Goal: Check status: Check status

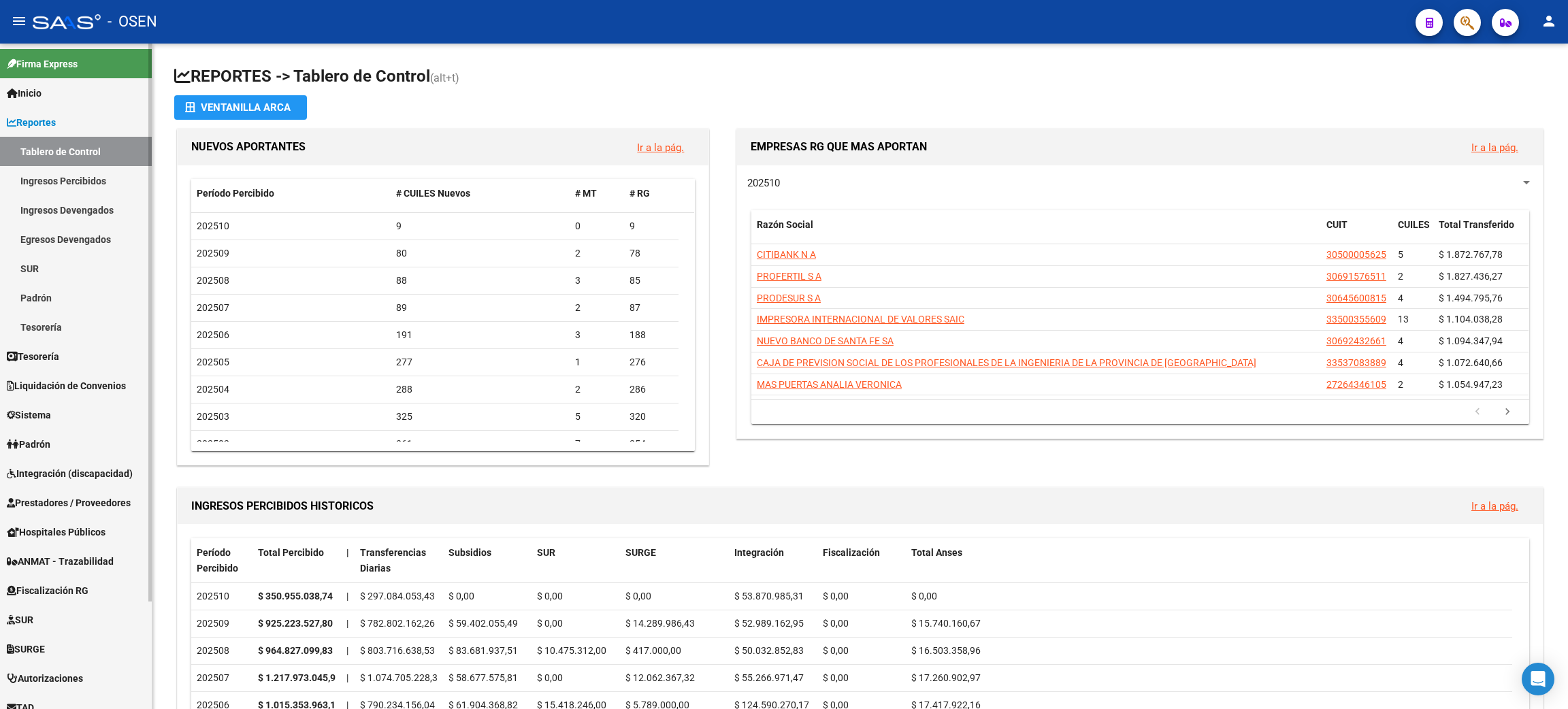
click at [72, 390] on span "Liquidación de Convenios" at bounding box center [66, 385] width 119 height 15
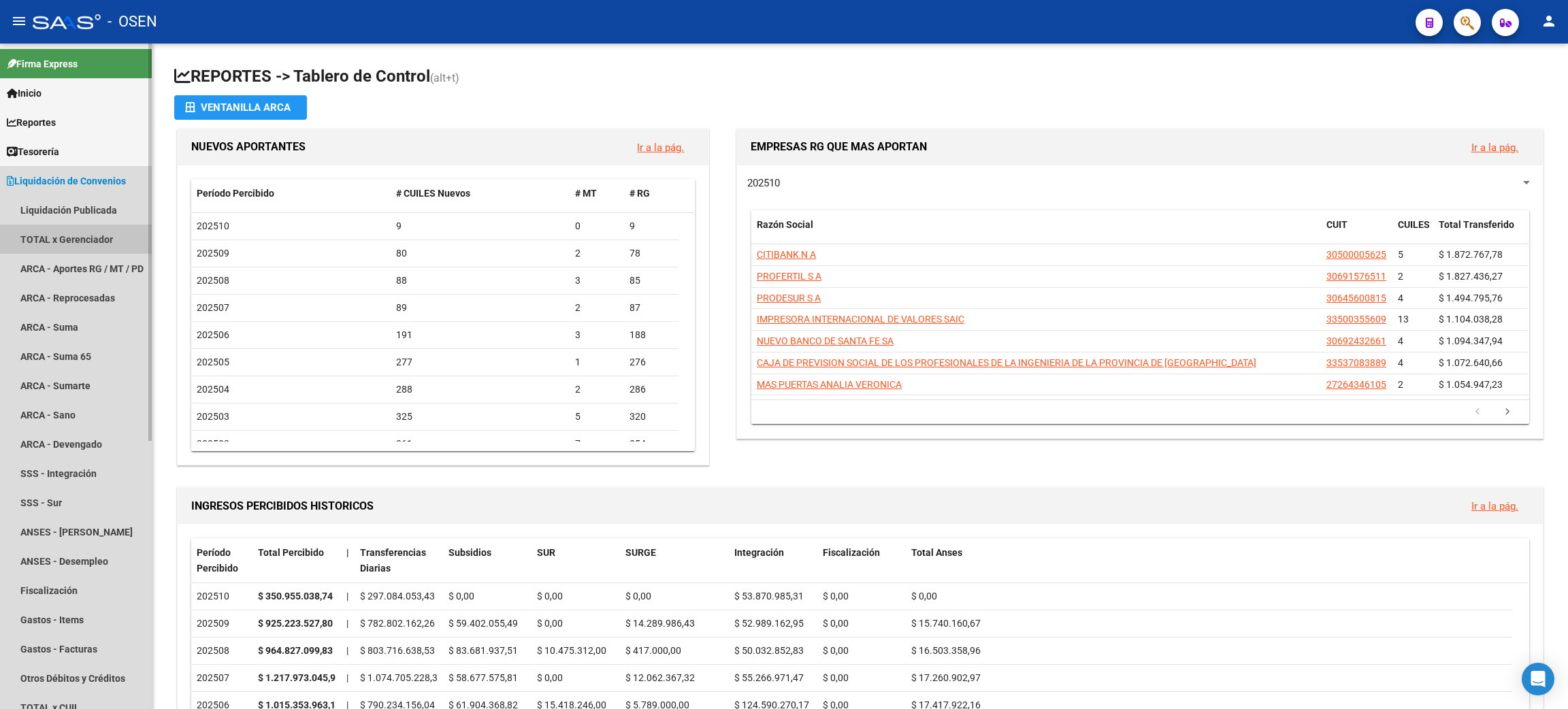
click at [66, 234] on link "TOTAL x Gerenciador" at bounding box center [76, 239] width 152 height 29
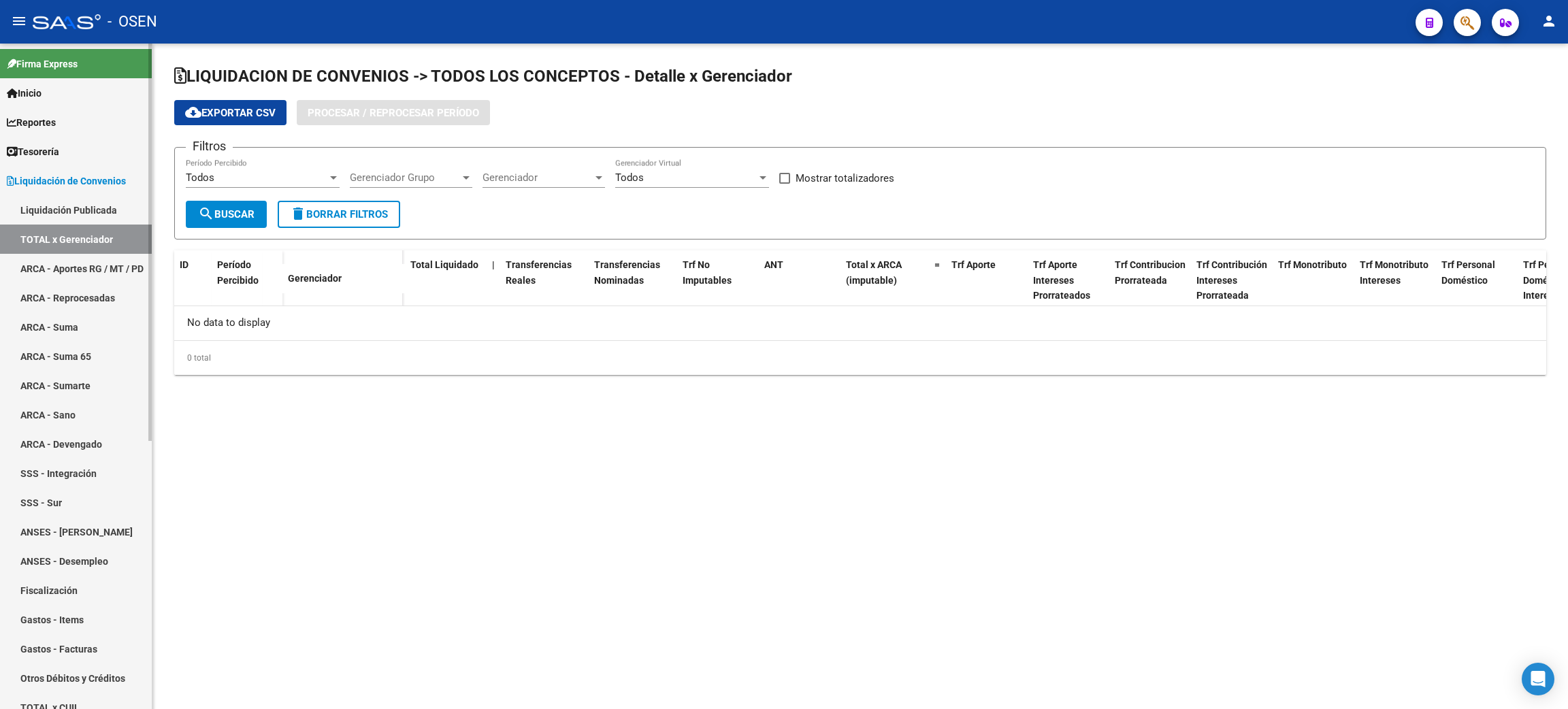
checkbox input "true"
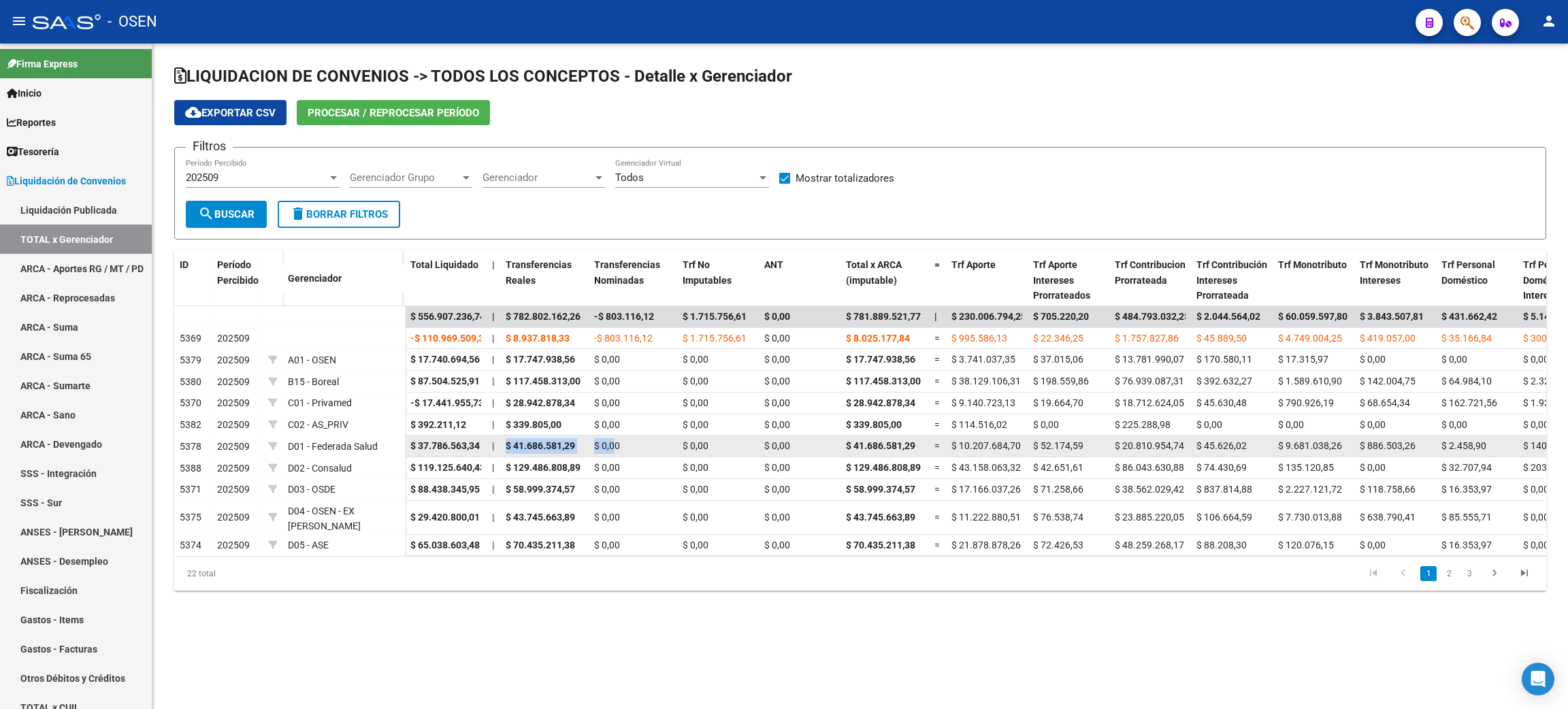
drag, startPoint x: 505, startPoint y: 445, endPoint x: 615, endPoint y: 445, distance: 110.0
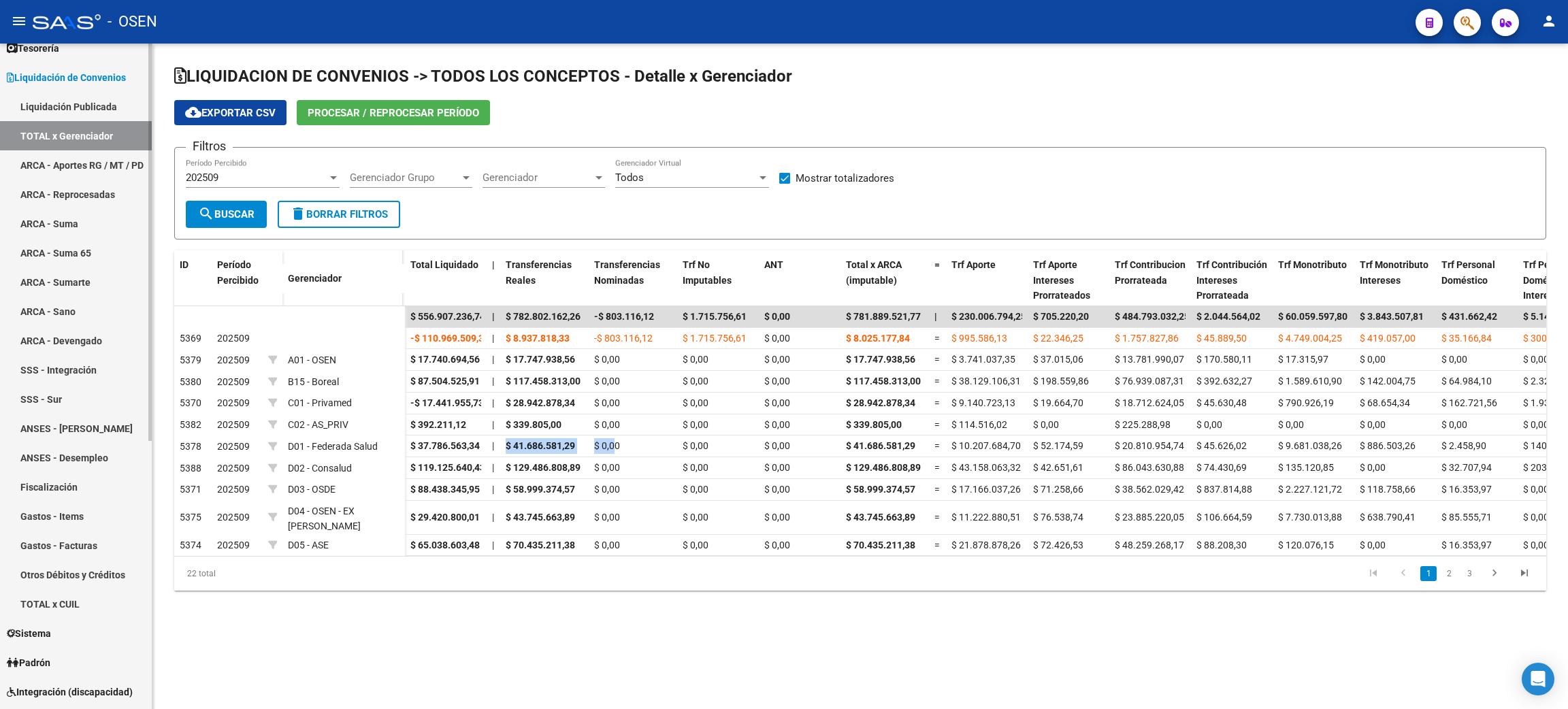
scroll to position [204, 0]
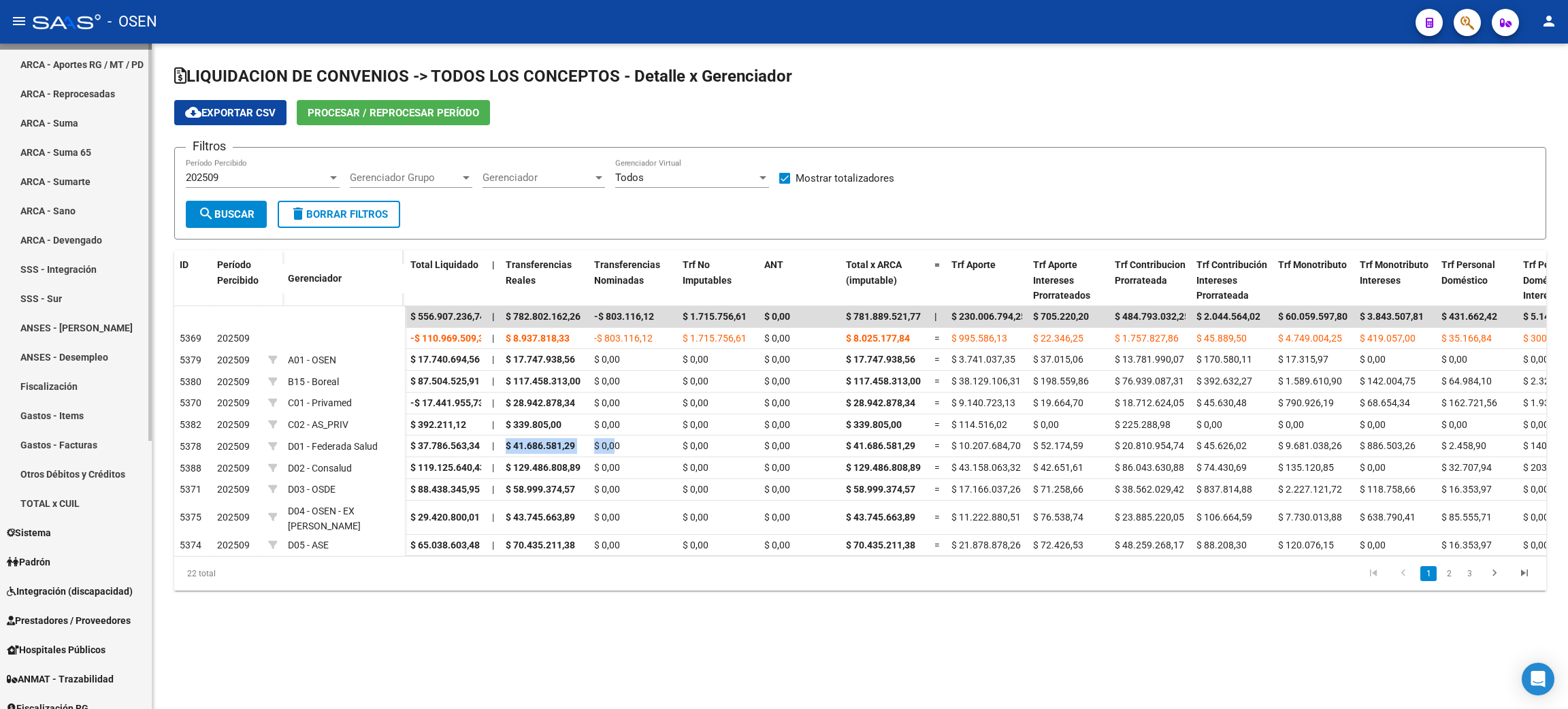
click at [56, 411] on link "Gastos - Items" at bounding box center [76, 416] width 152 height 29
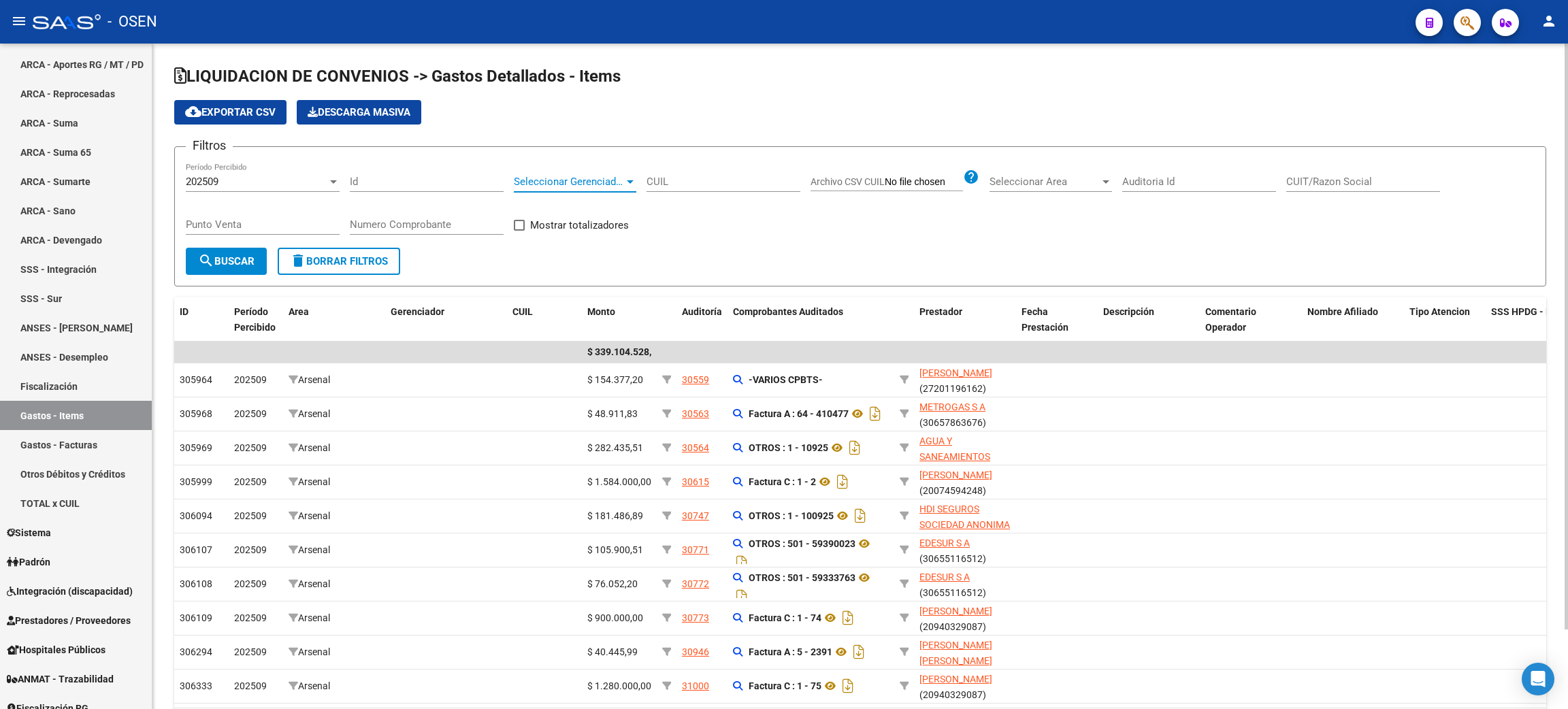
click at [593, 183] on span "Seleccionar Gerenciador" at bounding box center [569, 181] width 110 height 12
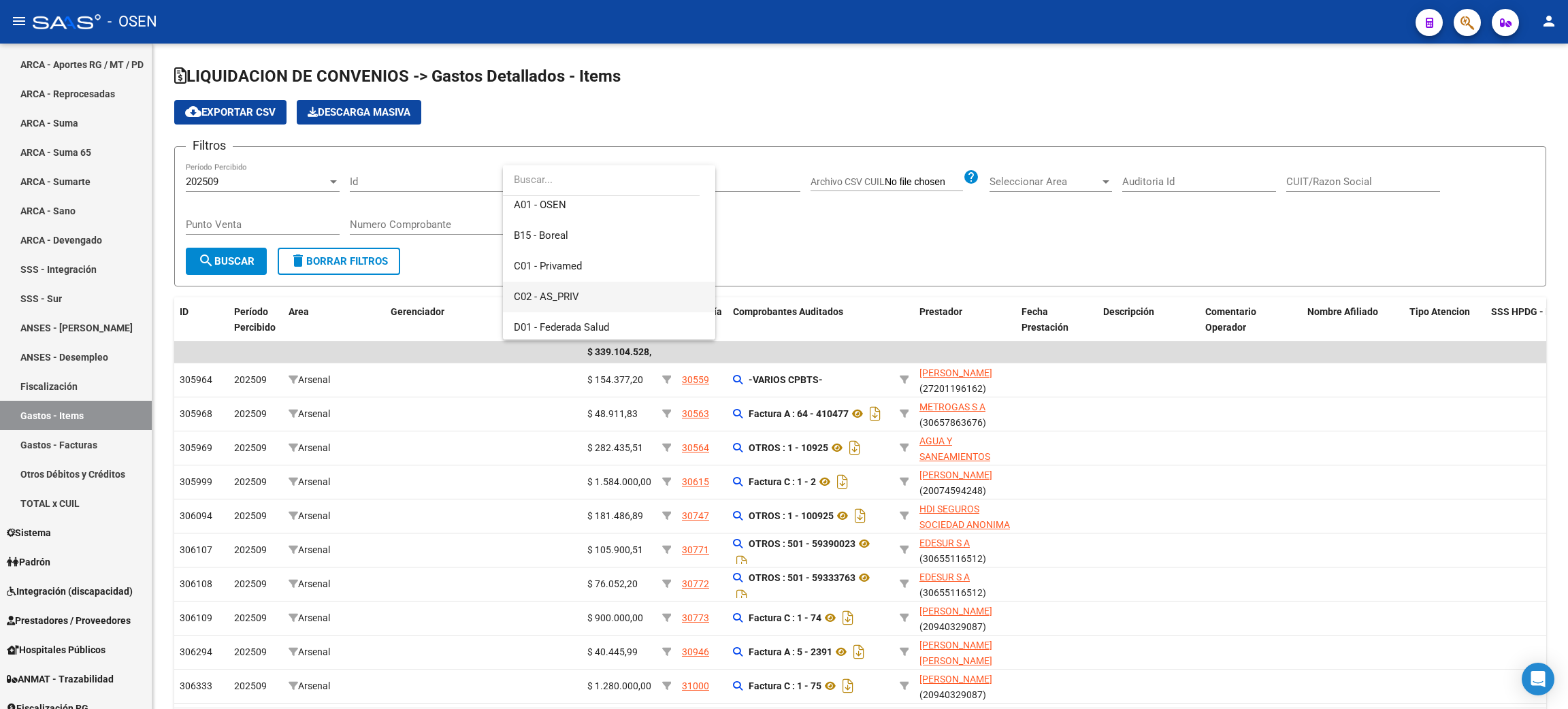
scroll to position [102, 0]
click at [610, 289] on span "D01 - Federada Salud" at bounding box center [609, 293] width 190 height 31
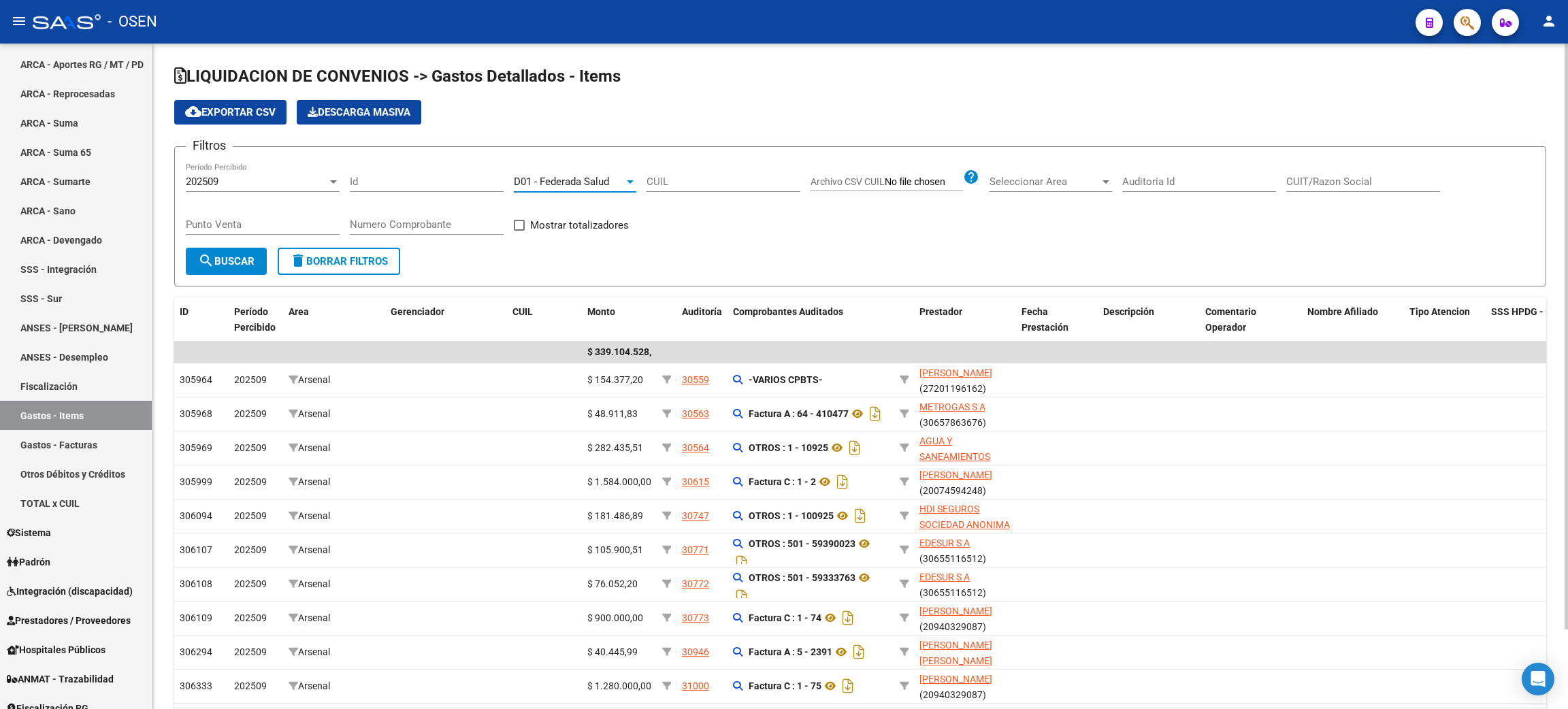
click at [581, 217] on span "Mostrar totalizadores" at bounding box center [579, 225] width 98 height 16
click at [519, 231] on input "Mostrar totalizadores" at bounding box center [518, 231] width 1 height 1
checkbox input "true"
click at [209, 255] on mat-icon "search" at bounding box center [206, 261] width 16 height 16
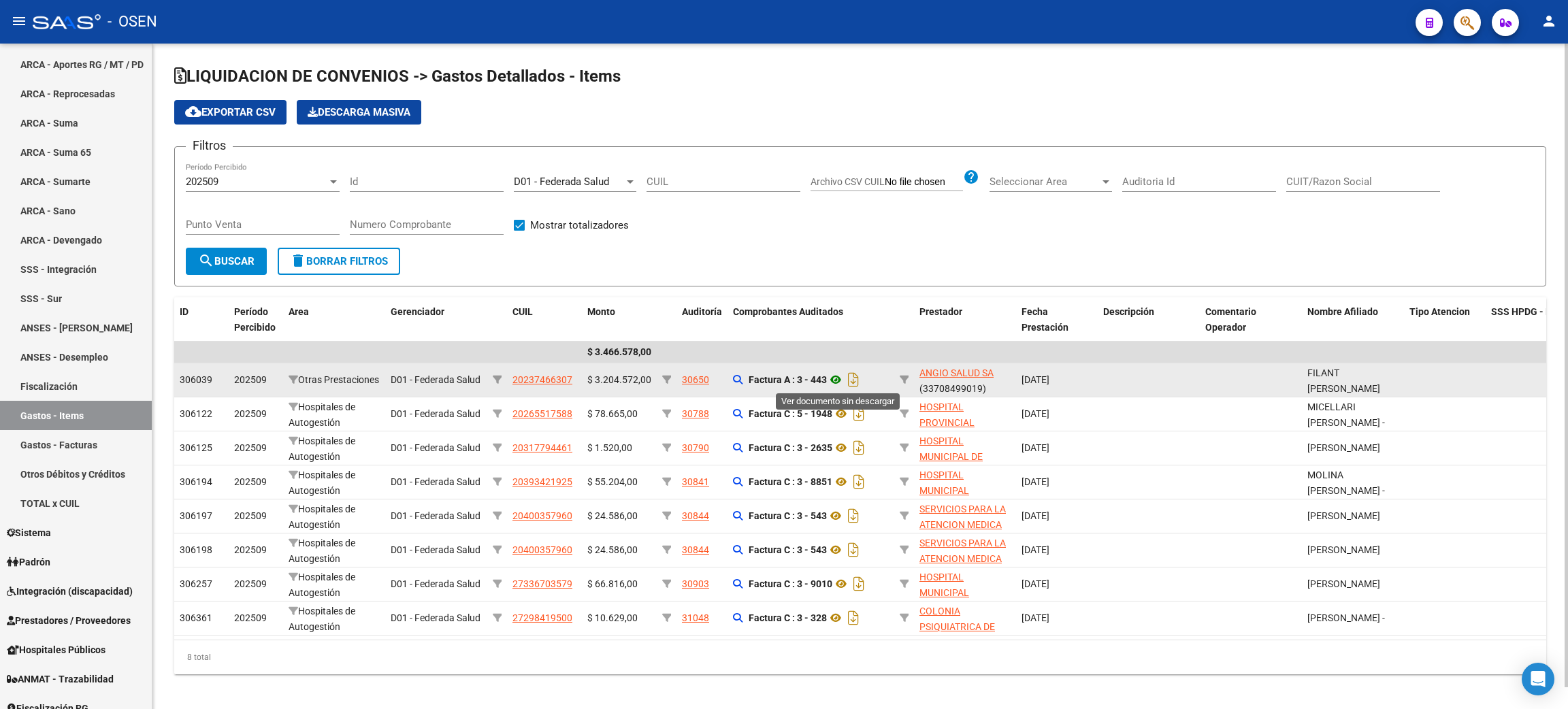
click at [842, 378] on icon at bounding box center [835, 380] width 17 height 16
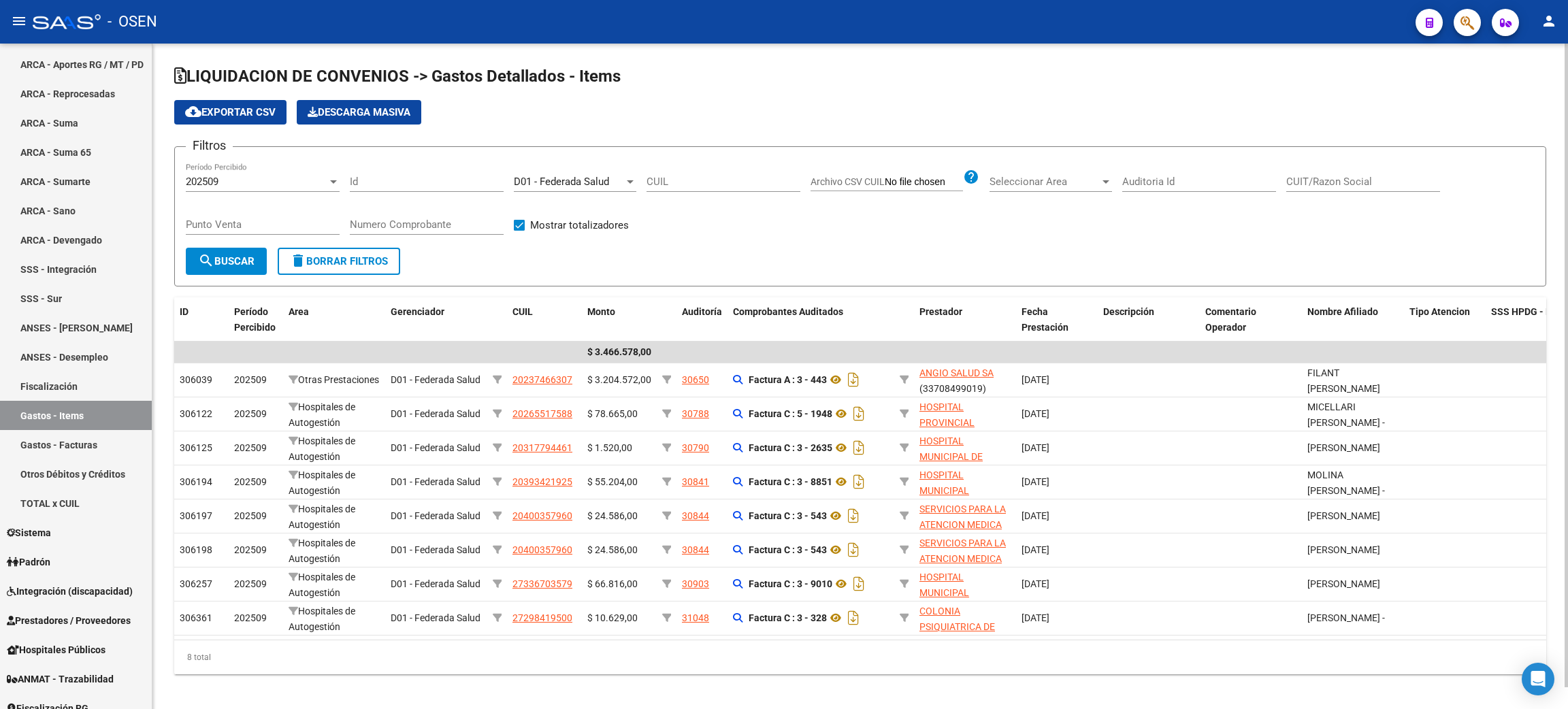
click at [227, 170] on div "202509 Período Percibido" at bounding box center [262, 178] width 154 height 29
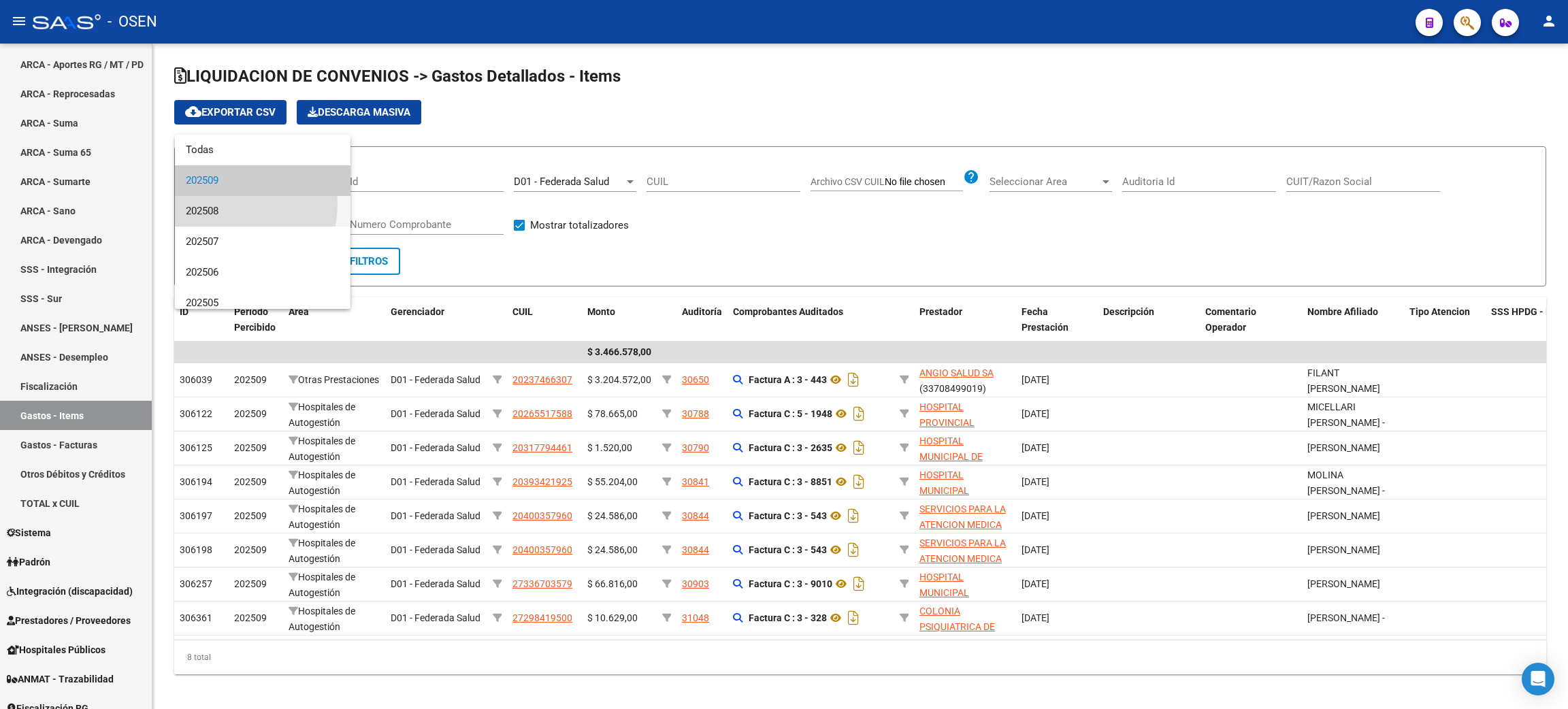
click at [222, 204] on span "202508" at bounding box center [262, 211] width 154 height 31
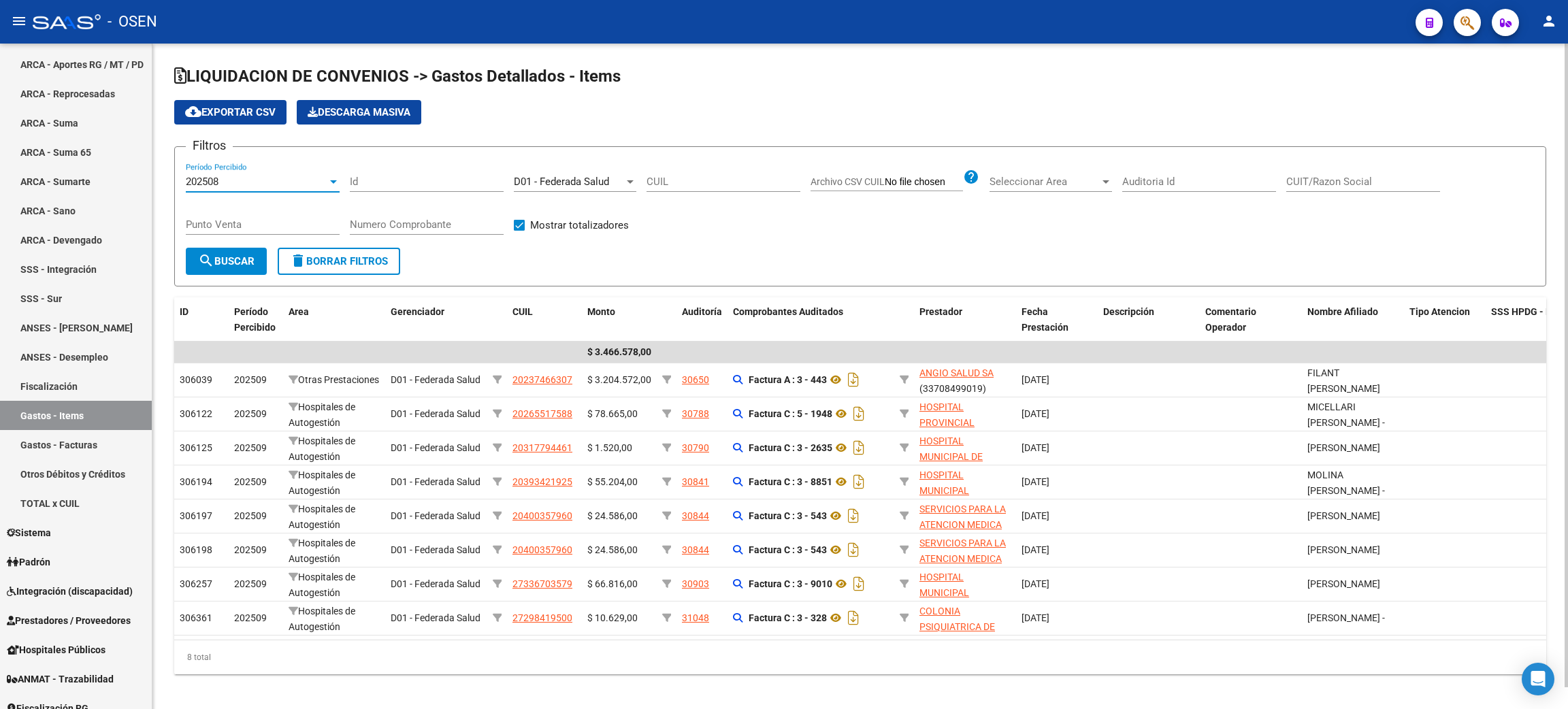
click at [225, 245] on div "Punto Venta" at bounding box center [262, 227] width 154 height 42
click at [227, 256] on span "search Buscar" at bounding box center [226, 261] width 56 height 12
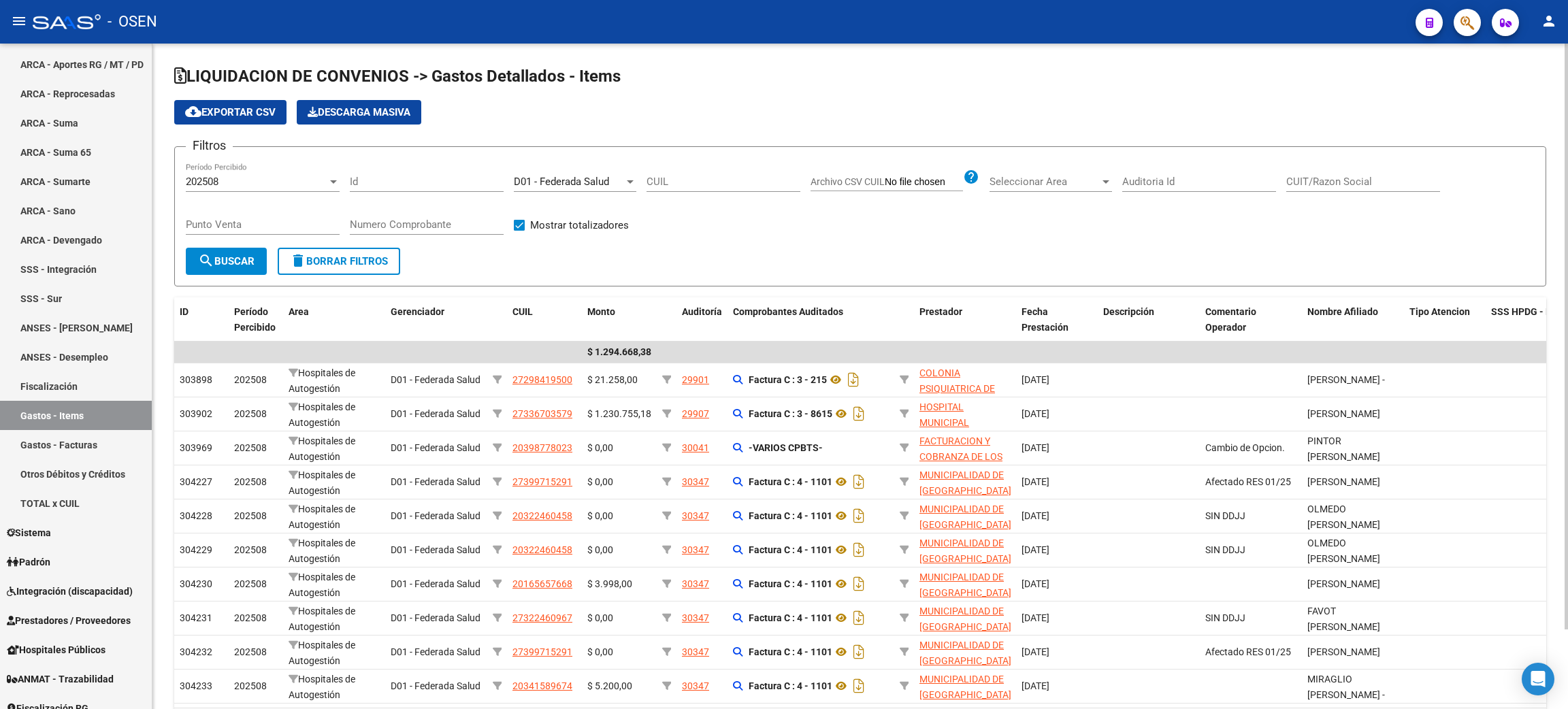
click at [276, 180] on div "202508" at bounding box center [256, 181] width 141 height 12
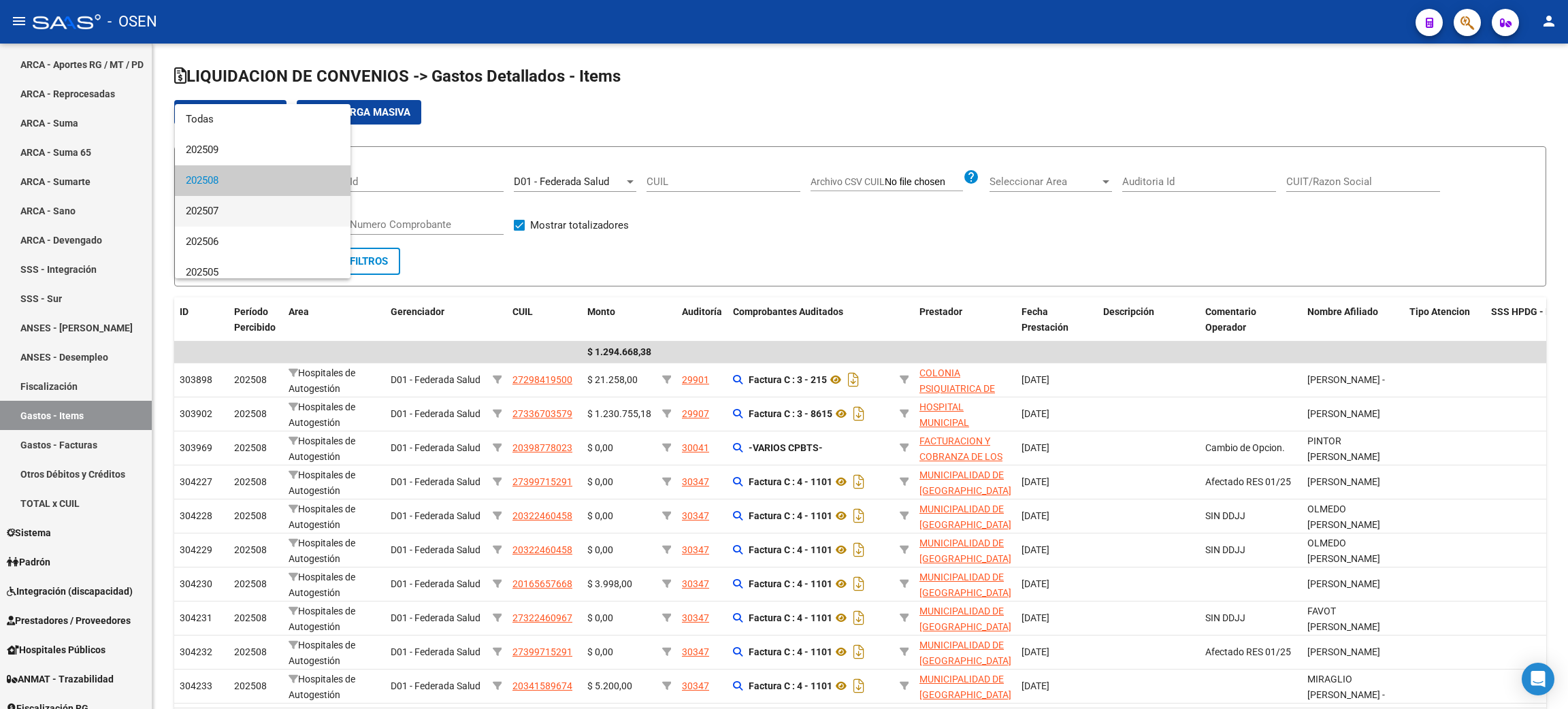
click at [251, 209] on span "202507" at bounding box center [262, 211] width 154 height 31
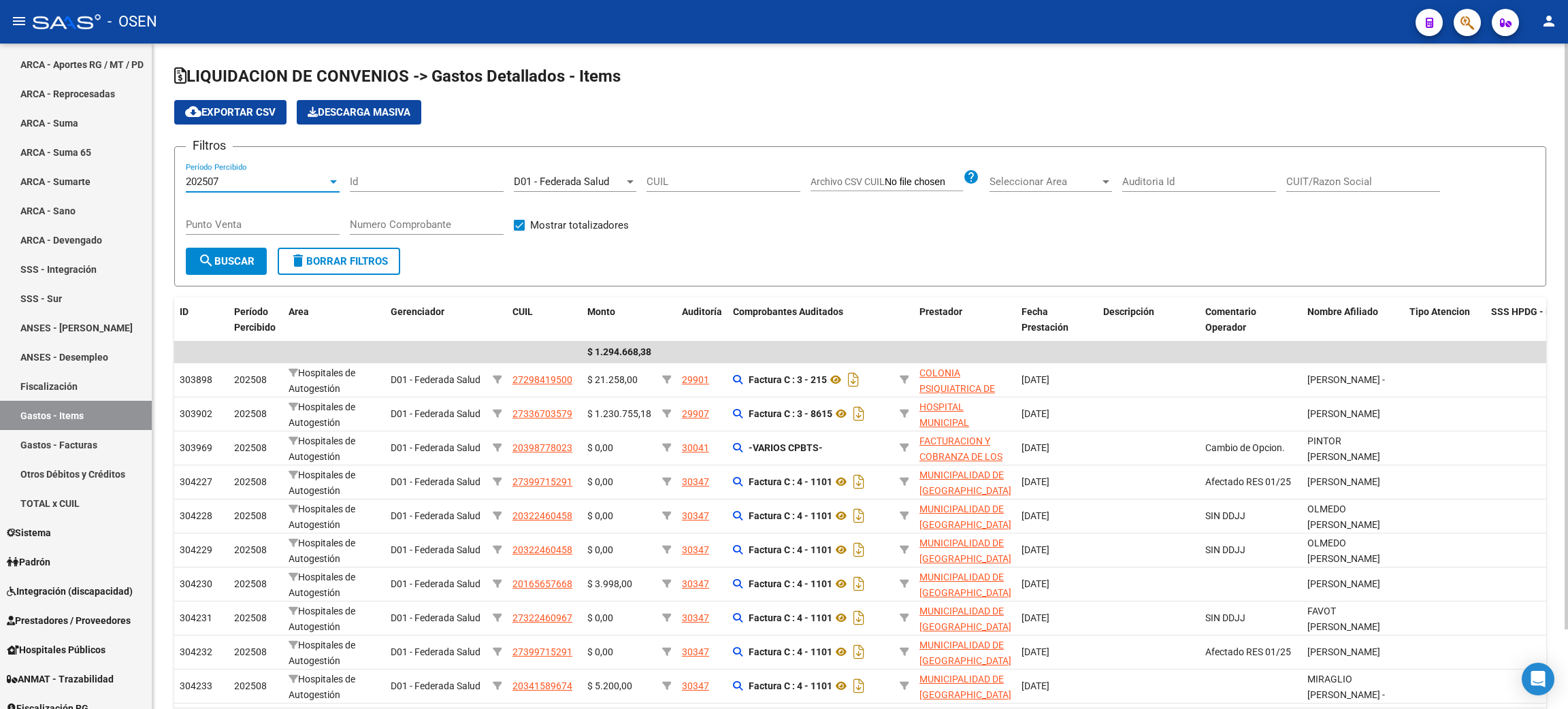
click at [224, 259] on span "search Buscar" at bounding box center [226, 261] width 56 height 12
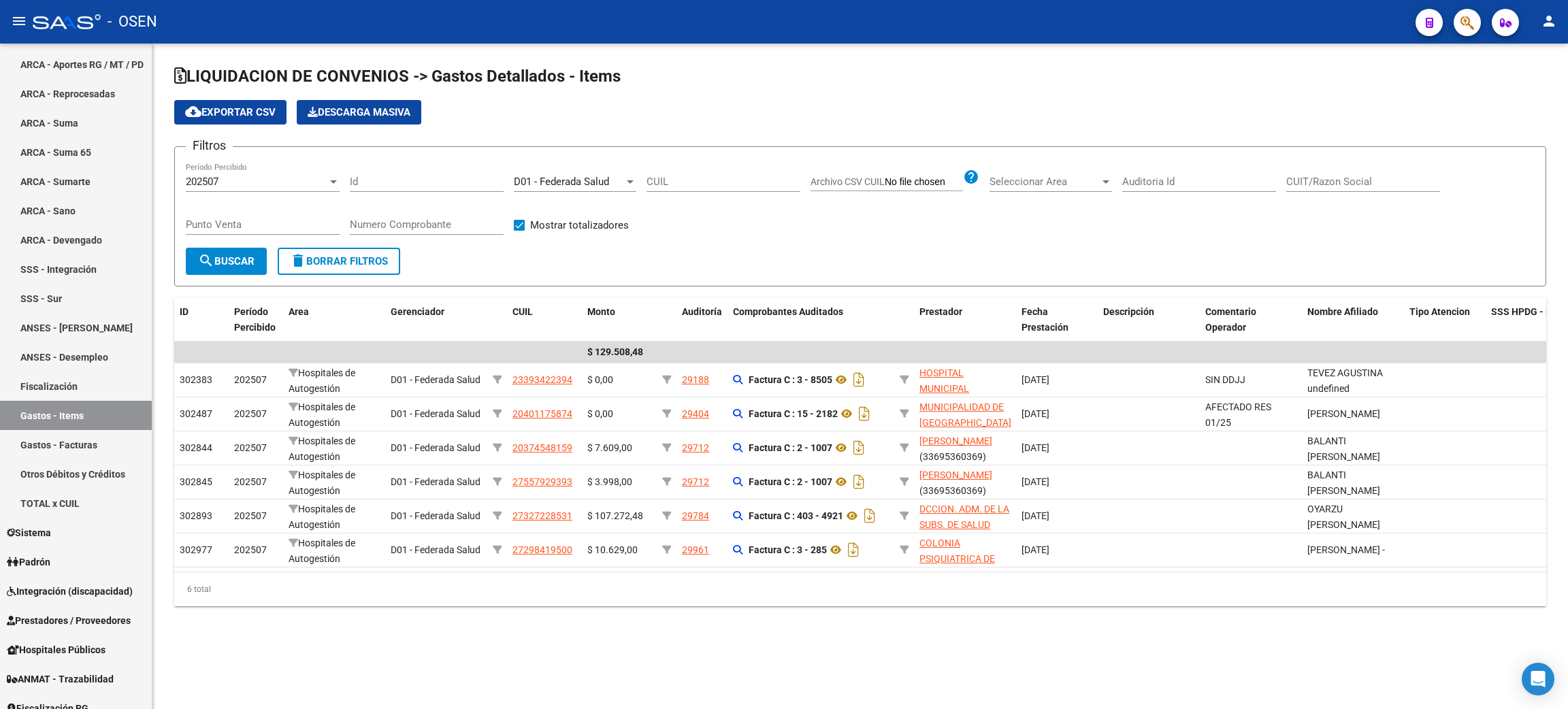
click at [240, 178] on div "202507" at bounding box center [256, 181] width 141 height 12
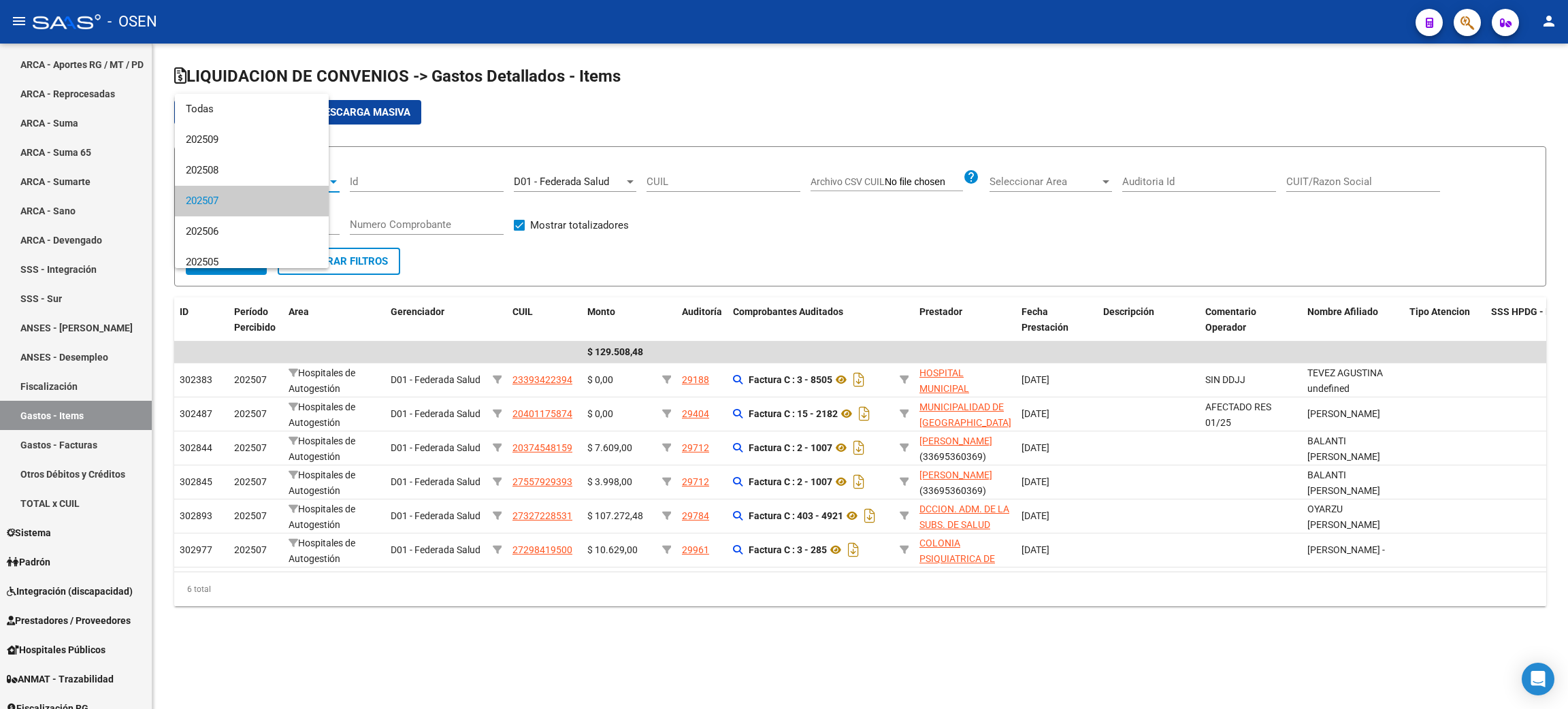
scroll to position [20, 0]
click at [228, 209] on span "202506" at bounding box center [262, 212] width 154 height 31
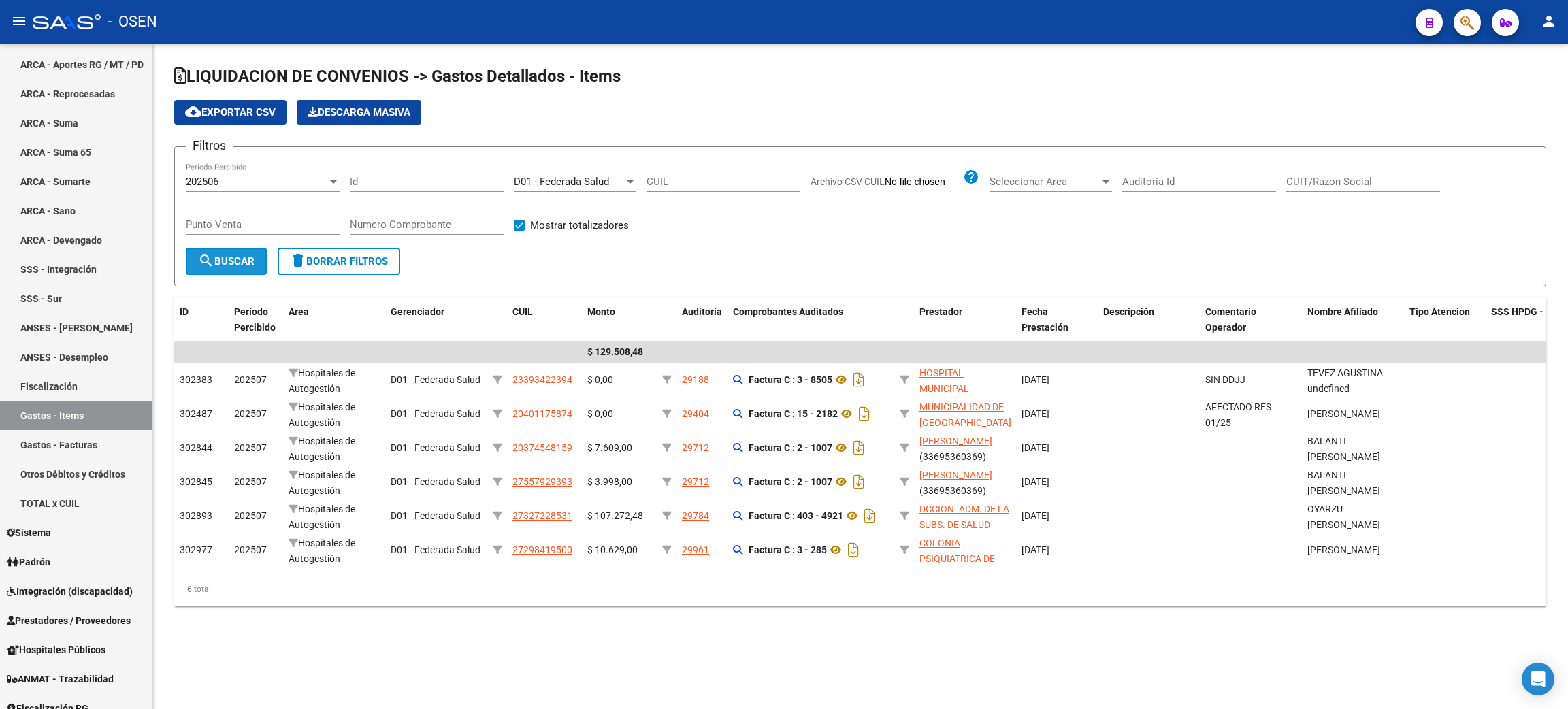
click at [219, 257] on span "search Buscar" at bounding box center [226, 261] width 56 height 12
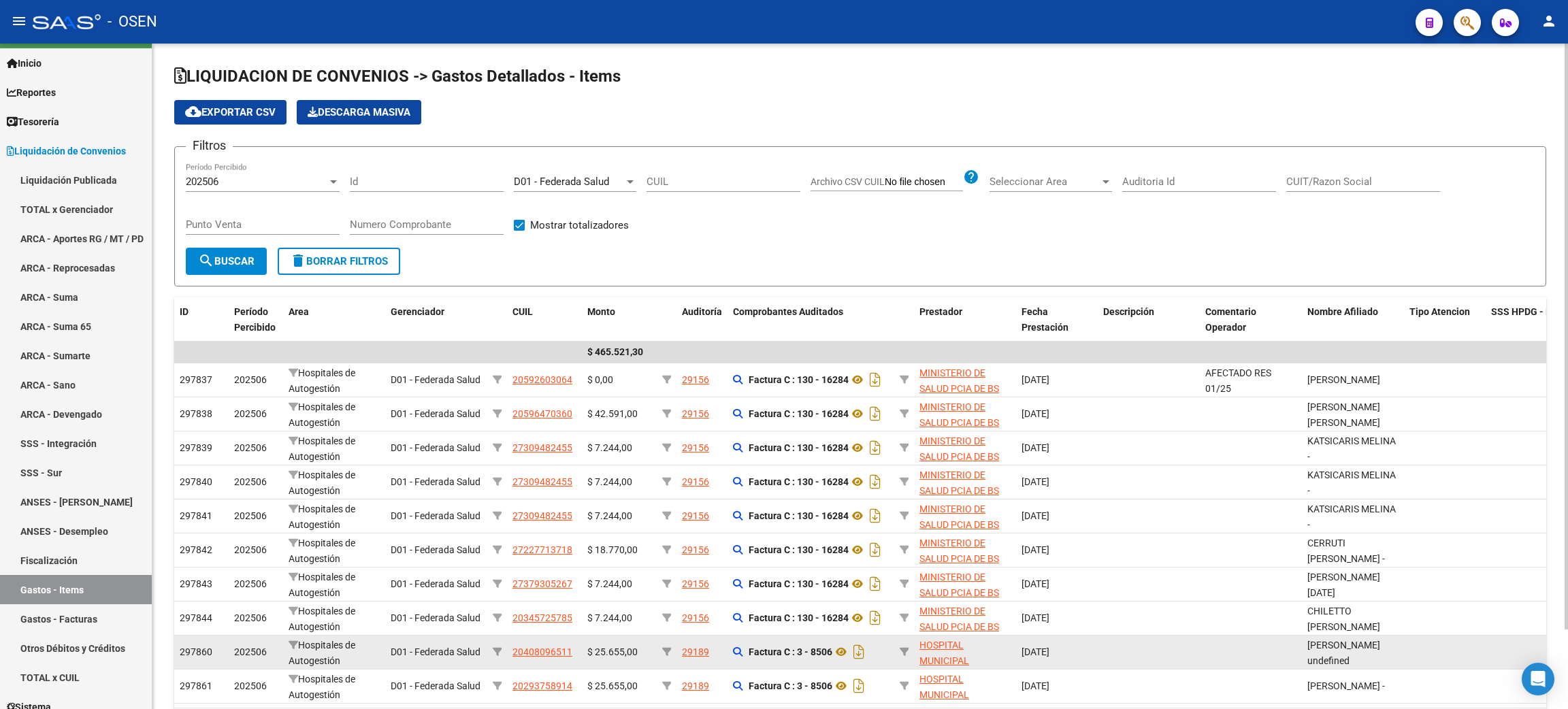
scroll to position [0, 0]
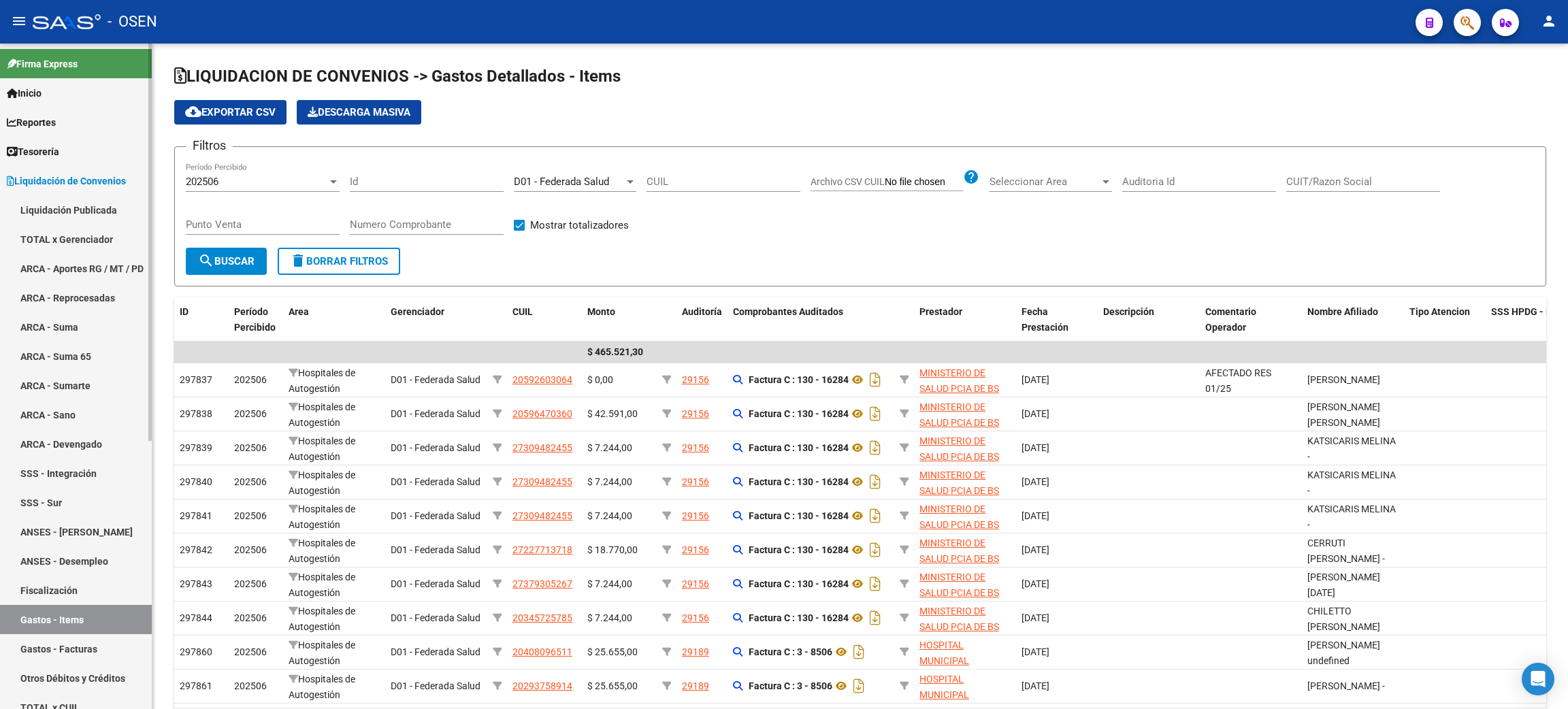
click at [67, 206] on link "Liquidación Publicada" at bounding box center [76, 210] width 152 height 29
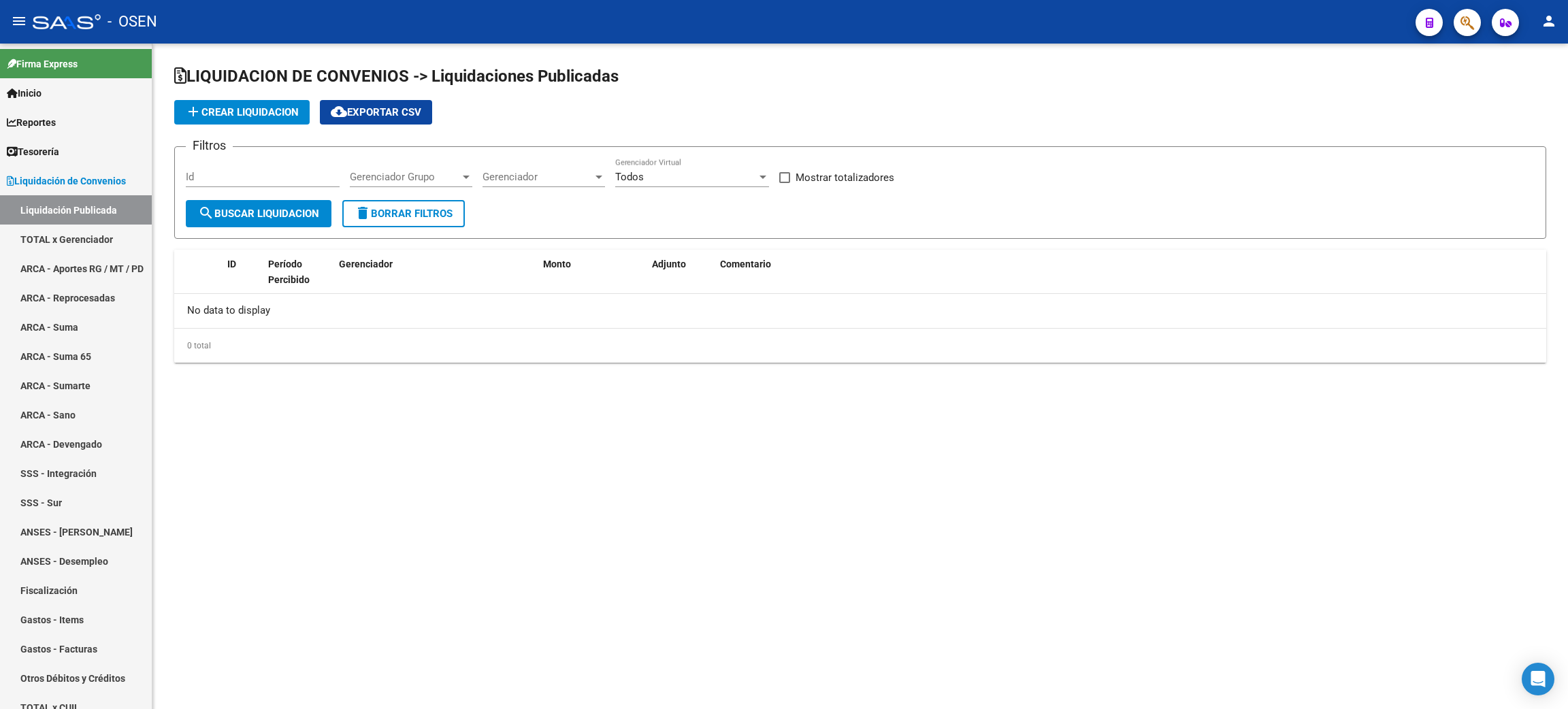
checkbox input "true"
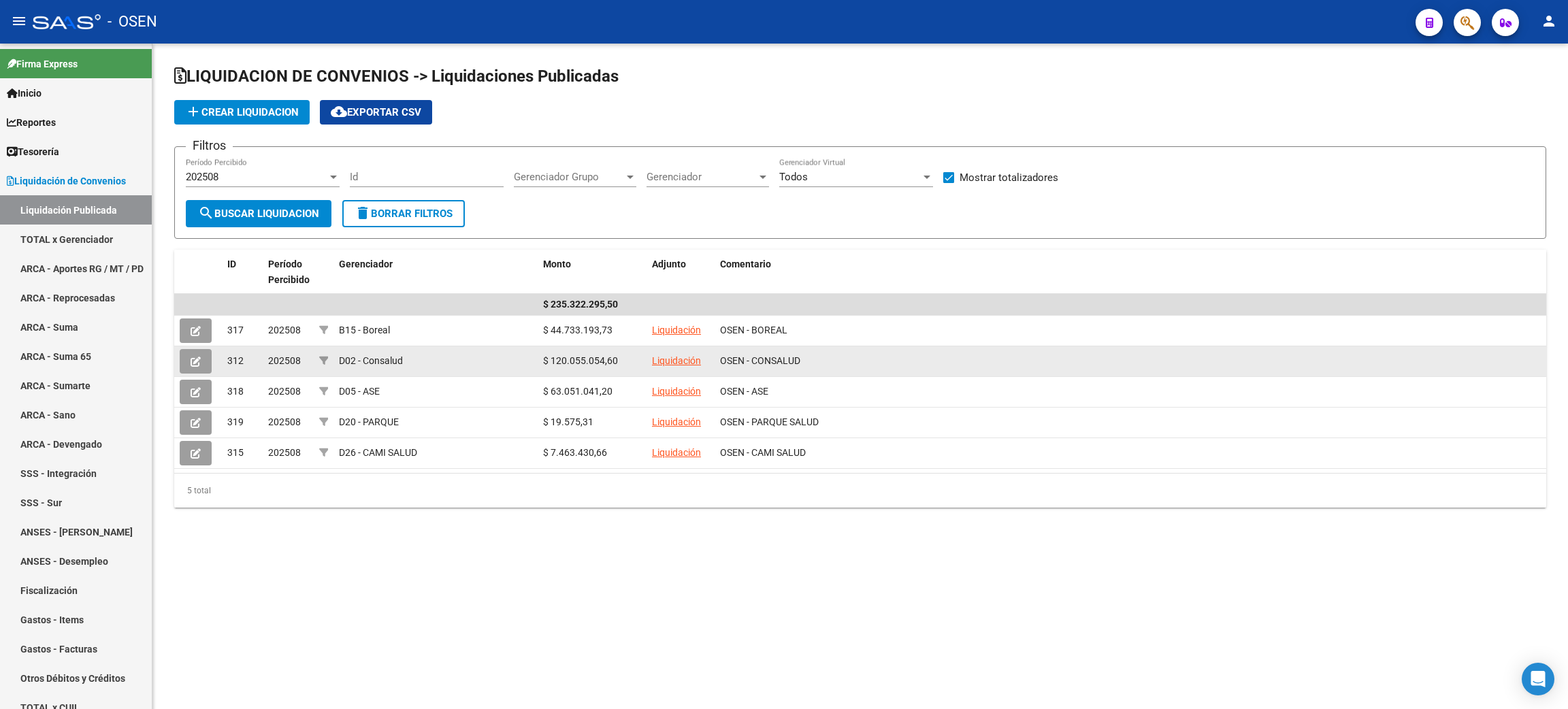
drag, startPoint x: 538, startPoint y: 359, endPoint x: 640, endPoint y: 361, distance: 102.0
click at [640, 361] on datatable-body-cell "$ 120.055.054,60" at bounding box center [592, 361] width 109 height 30
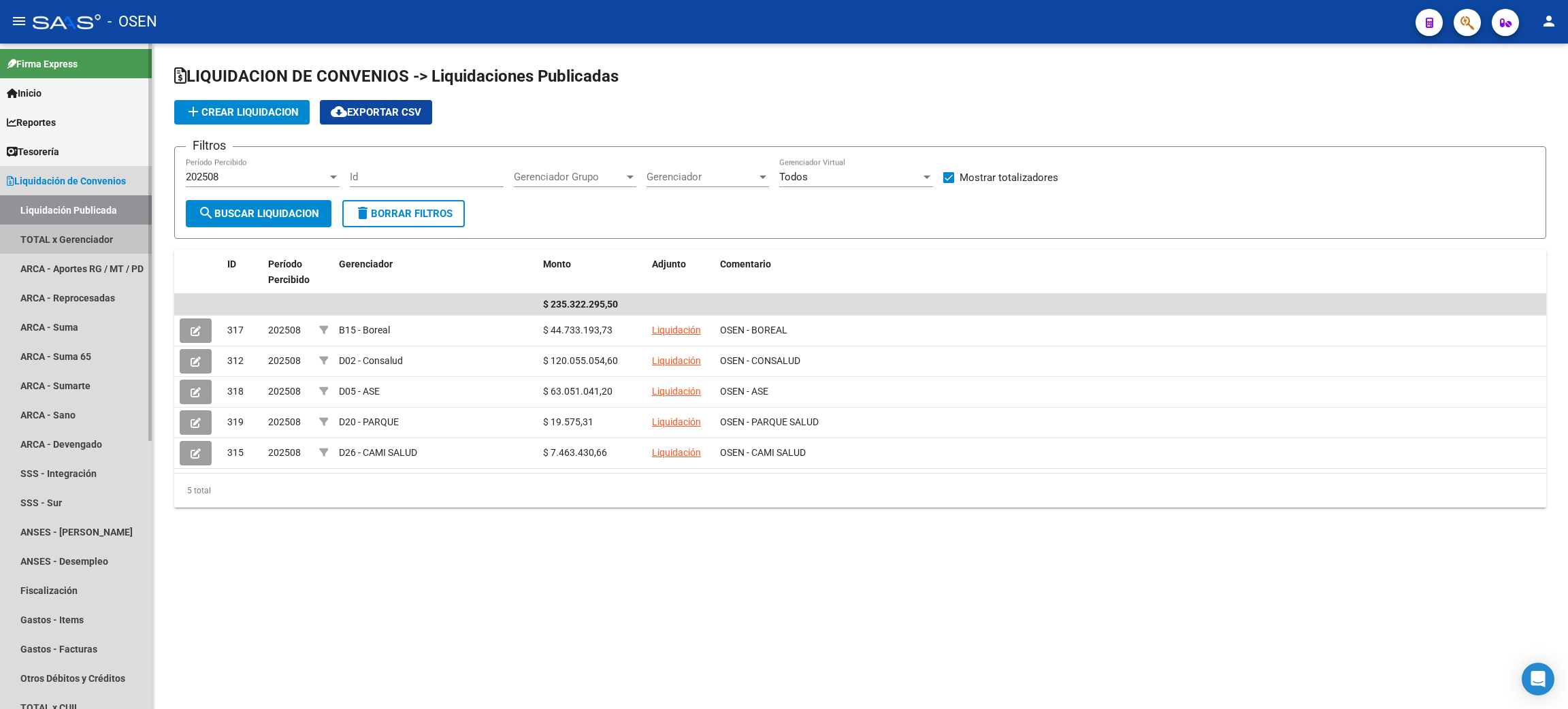
click at [63, 241] on link "TOTAL x Gerenciador" at bounding box center [76, 239] width 152 height 29
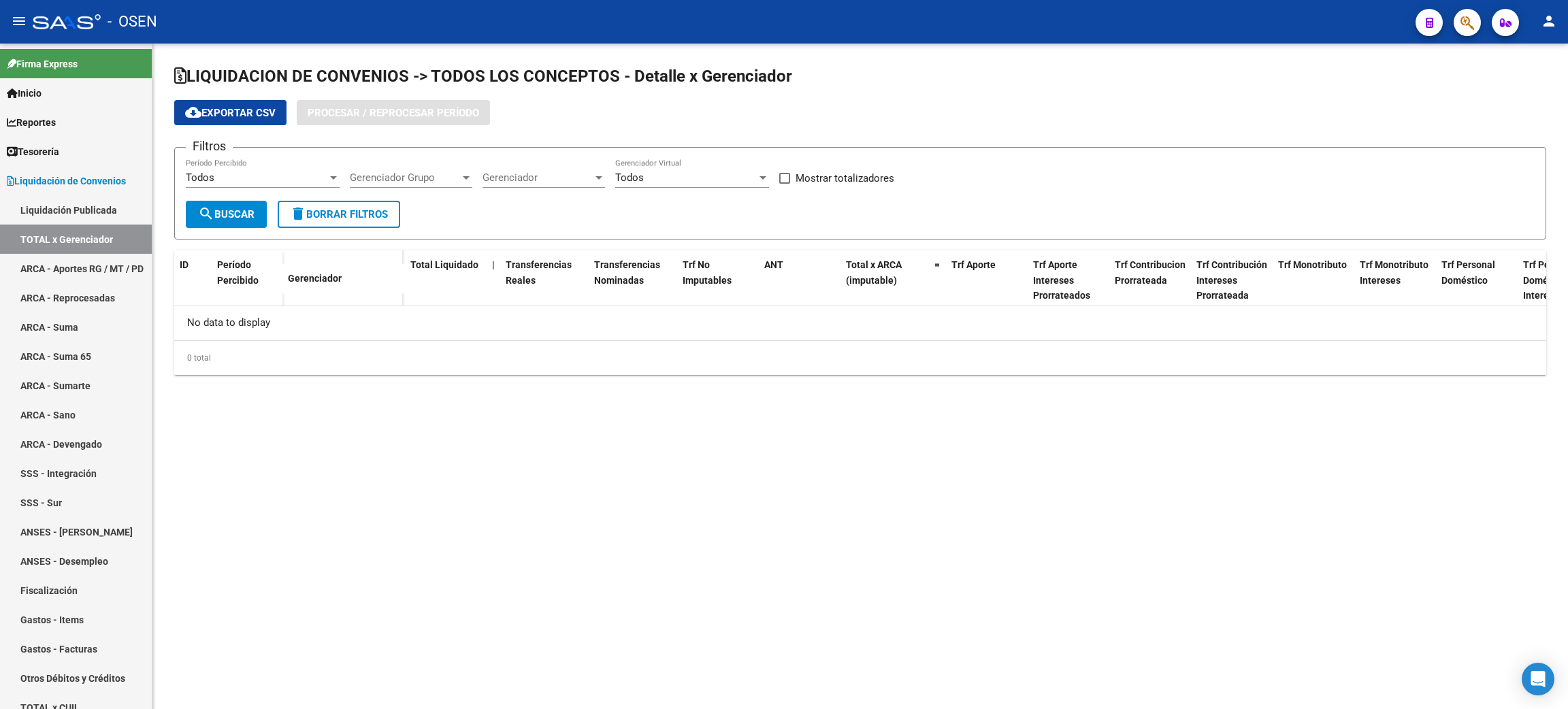
checkbox input "true"
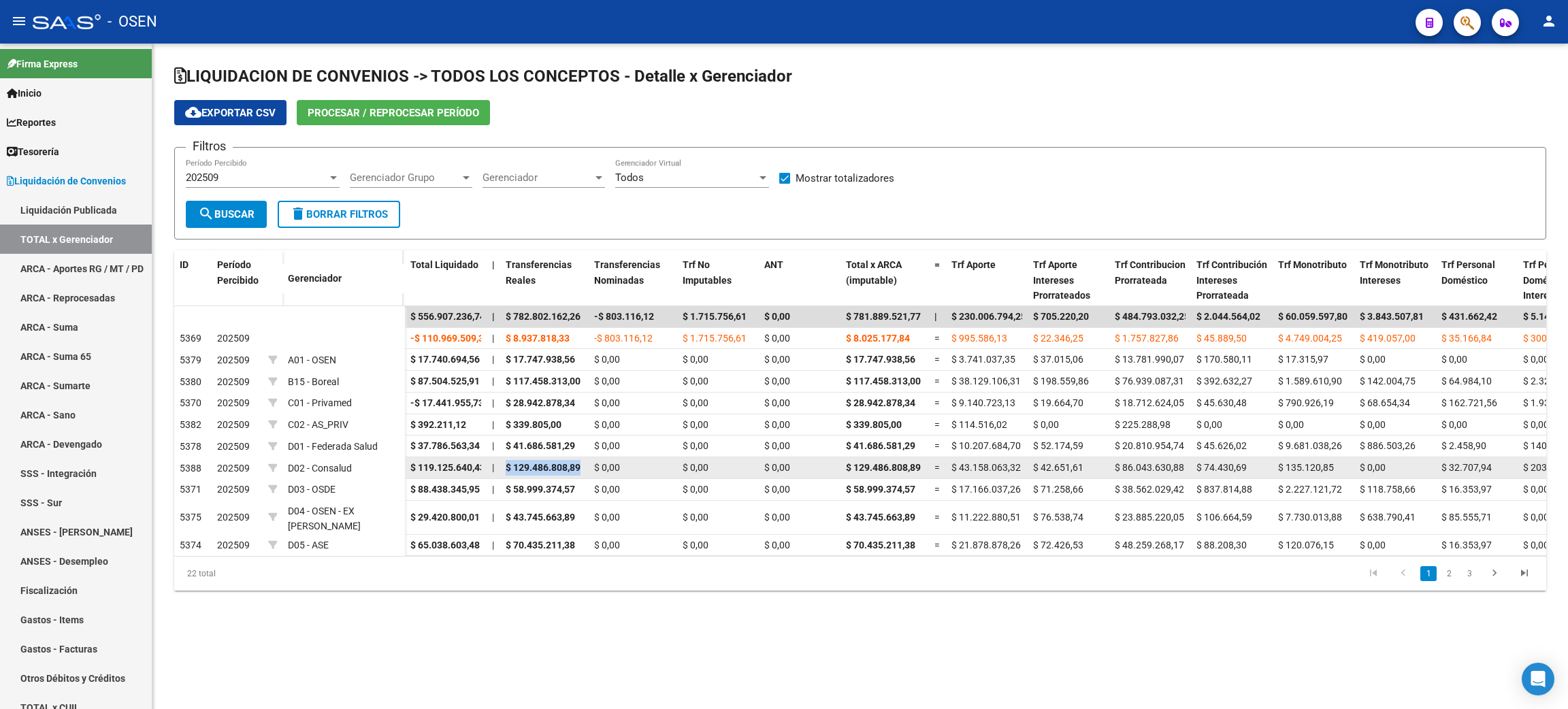
drag, startPoint x: 504, startPoint y: 468, endPoint x: 588, endPoint y: 465, distance: 84.1
click at [588, 465] on datatable-body-cell "$ 129.486.808,89" at bounding box center [544, 468] width 88 height 21
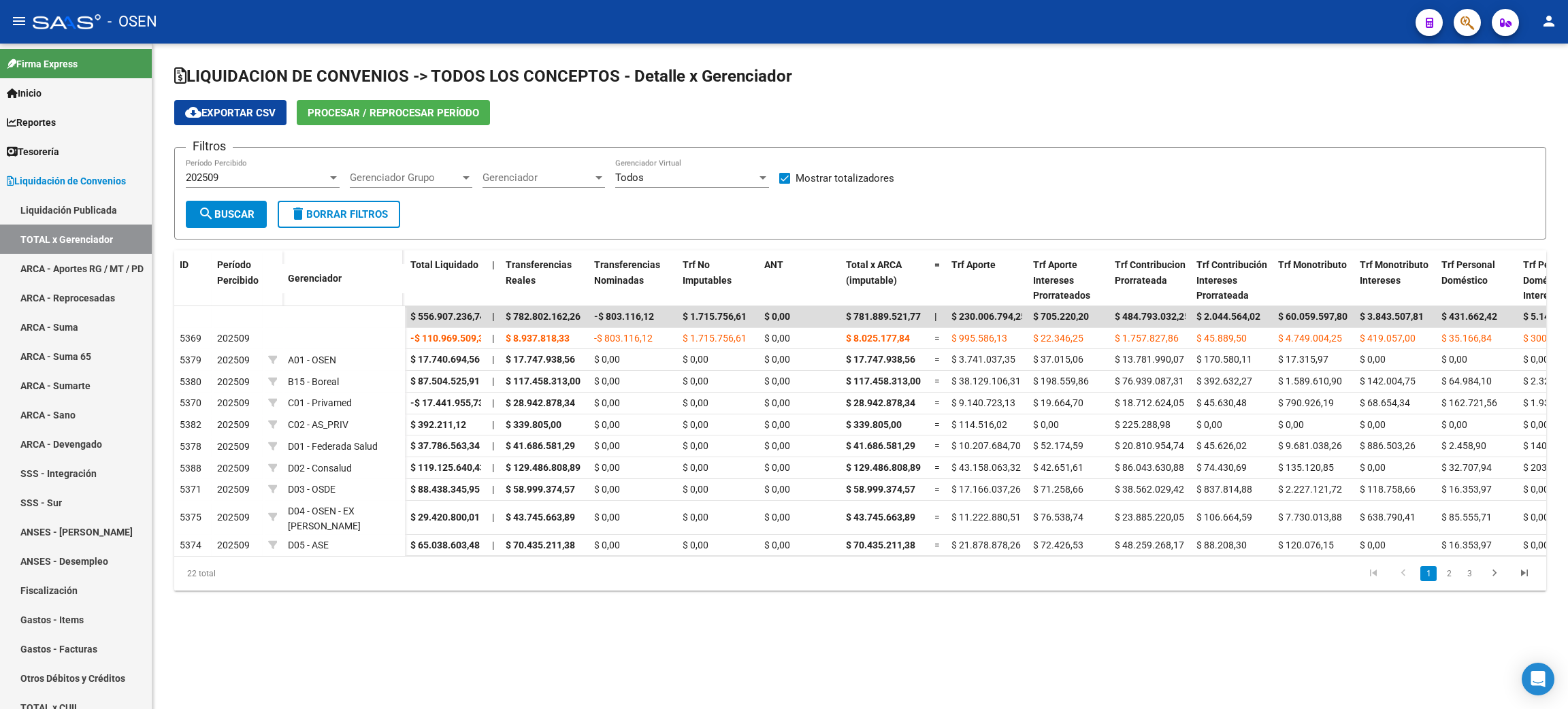
drag, startPoint x: 729, startPoint y: 615, endPoint x: 740, endPoint y: 580, distance: 36.7
click at [729, 612] on div "LIQUIDACION DE CONVENIOS -> TODOS LOS CONCEPTOS - Detalle x Gerenciador cloud_d…" at bounding box center [860, 339] width 1416 height 591
drag, startPoint x: 1150, startPoint y: 620, endPoint x: 838, endPoint y: 583, distance: 314.2
click at [1143, 615] on div "LIQUIDACION DE CONVENIOS -> TODOS LOS CONCEPTOS - Detalle x Gerenciador cloud_d…" at bounding box center [860, 339] width 1416 height 591
click at [395, 588] on div "22 total" at bounding box center [310, 573] width 272 height 34
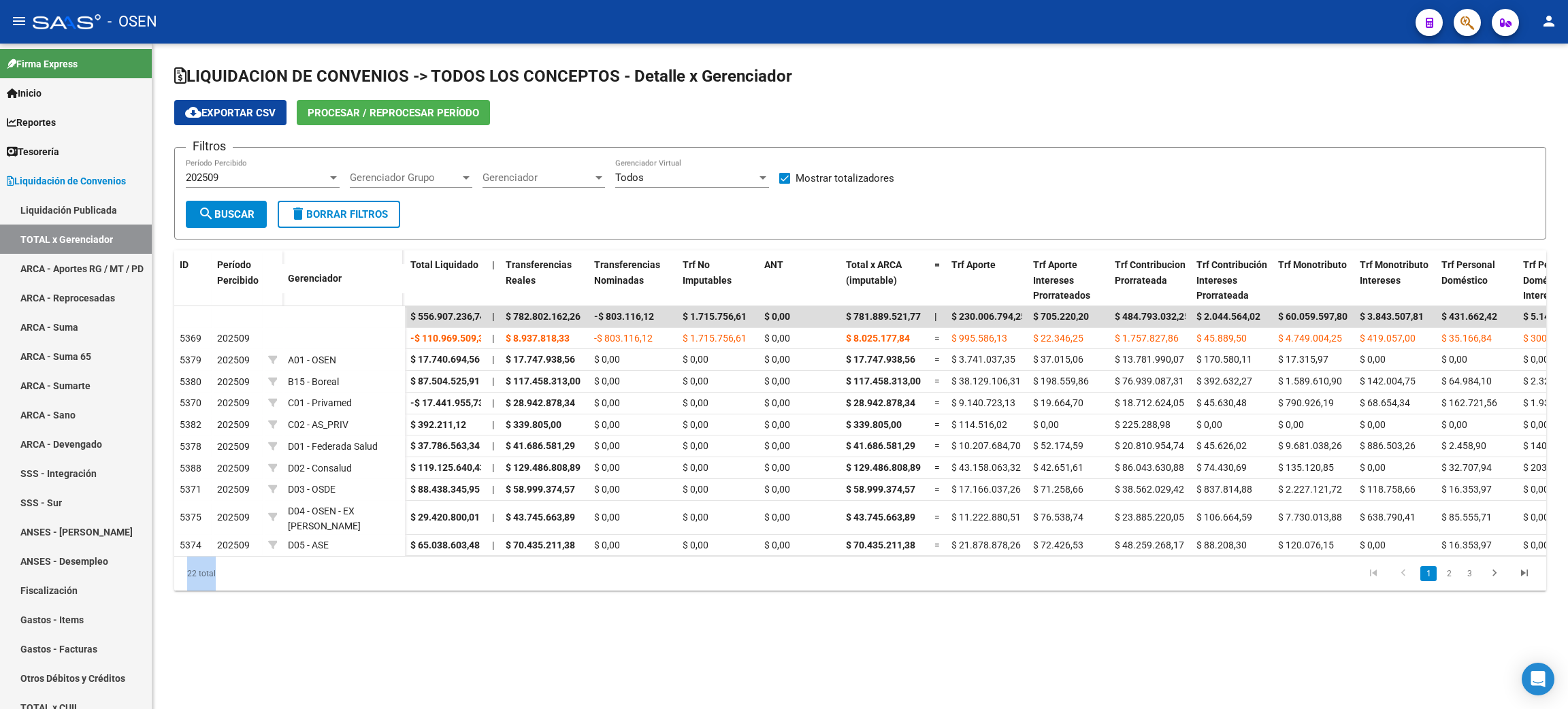
drag, startPoint x: 636, startPoint y: 561, endPoint x: 725, endPoint y: 559, distance: 89.0
click at [725, 559] on div "ID Período Percibido Gerenciador Total Liquidado | Transferencias Reales Transf…" at bounding box center [860, 421] width 1372 height 341
drag, startPoint x: 381, startPoint y: 620, endPoint x: 508, endPoint y: 624, distance: 127.1
click at [382, 617] on div "LIQUIDACION DE CONVENIOS -> TODOS LOS CONCEPTOS - Detalle x Gerenciador cloud_d…" at bounding box center [860, 339] width 1416 height 591
click at [274, 650] on mat-sidenav-content "LIQUIDACION DE CONVENIOS -> TODOS LOS CONCEPTOS - Detalle x Gerenciador cloud_d…" at bounding box center [860, 376] width 1416 height 666
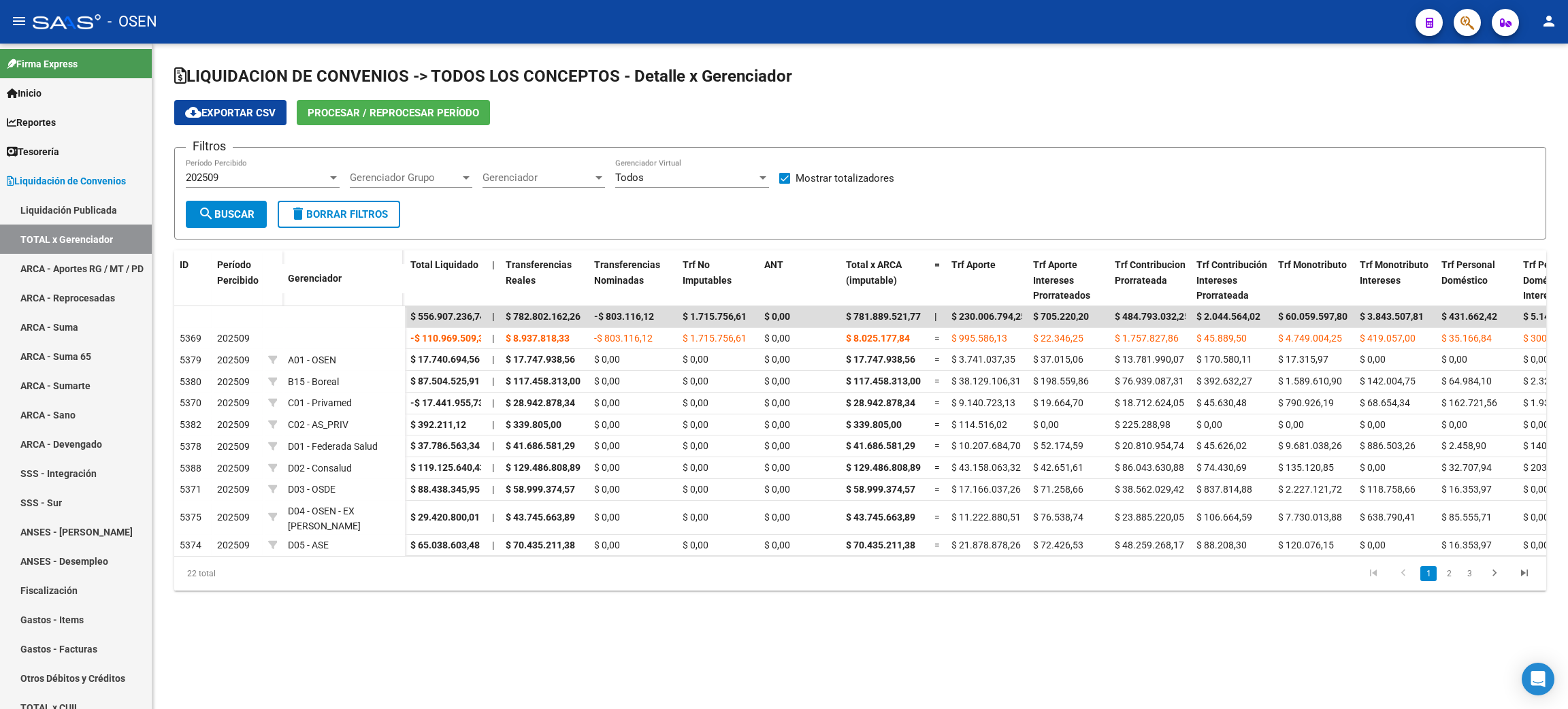
click at [872, 608] on div "LIQUIDACION DE CONVENIOS -> TODOS LOS CONCEPTOS - Detalle x Gerenciador cloud_d…" at bounding box center [860, 339] width 1416 height 591
click at [365, 632] on div "LIQUIDACION DE CONVENIOS -> TODOS LOS CONCEPTOS - Detalle x Gerenciador cloud_d…" at bounding box center [860, 339] width 1416 height 591
drag, startPoint x: 79, startPoint y: 145, endPoint x: 9, endPoint y: 244, distance: 121.2
click at [79, 145] on link "Tesorería" at bounding box center [76, 151] width 152 height 29
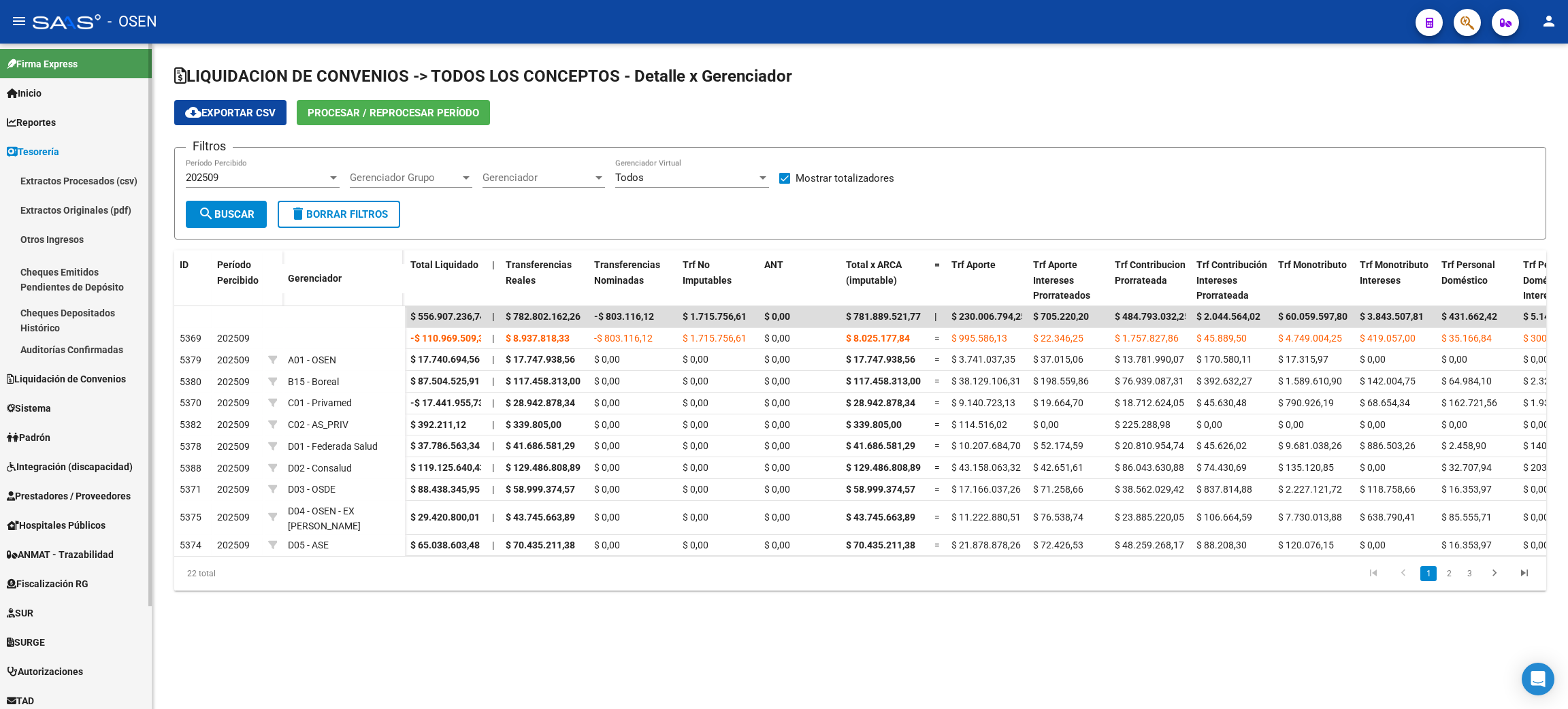
click at [100, 343] on link "Auditorías Confirmadas" at bounding box center [76, 350] width 152 height 29
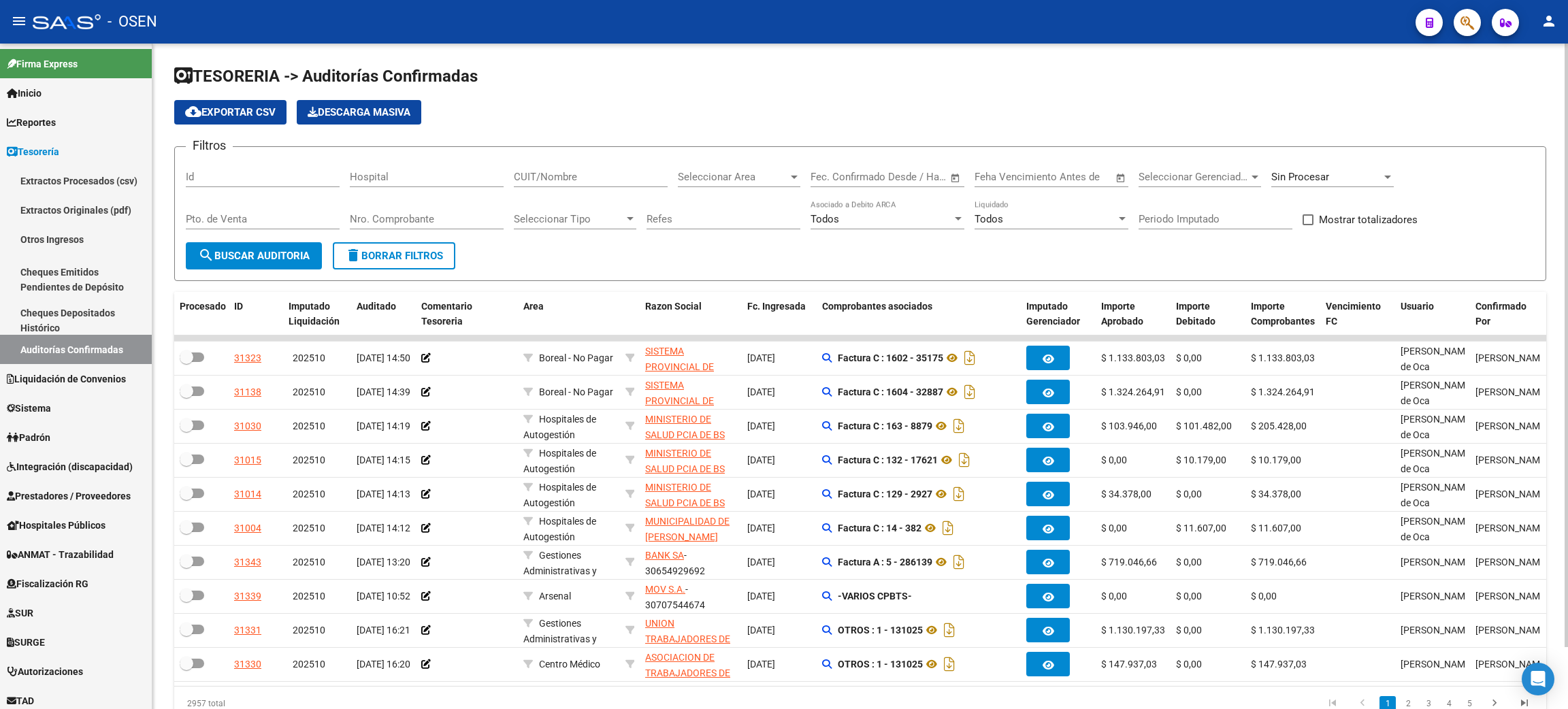
click at [559, 179] on input "CUIT/Nombre" at bounding box center [590, 176] width 154 height 12
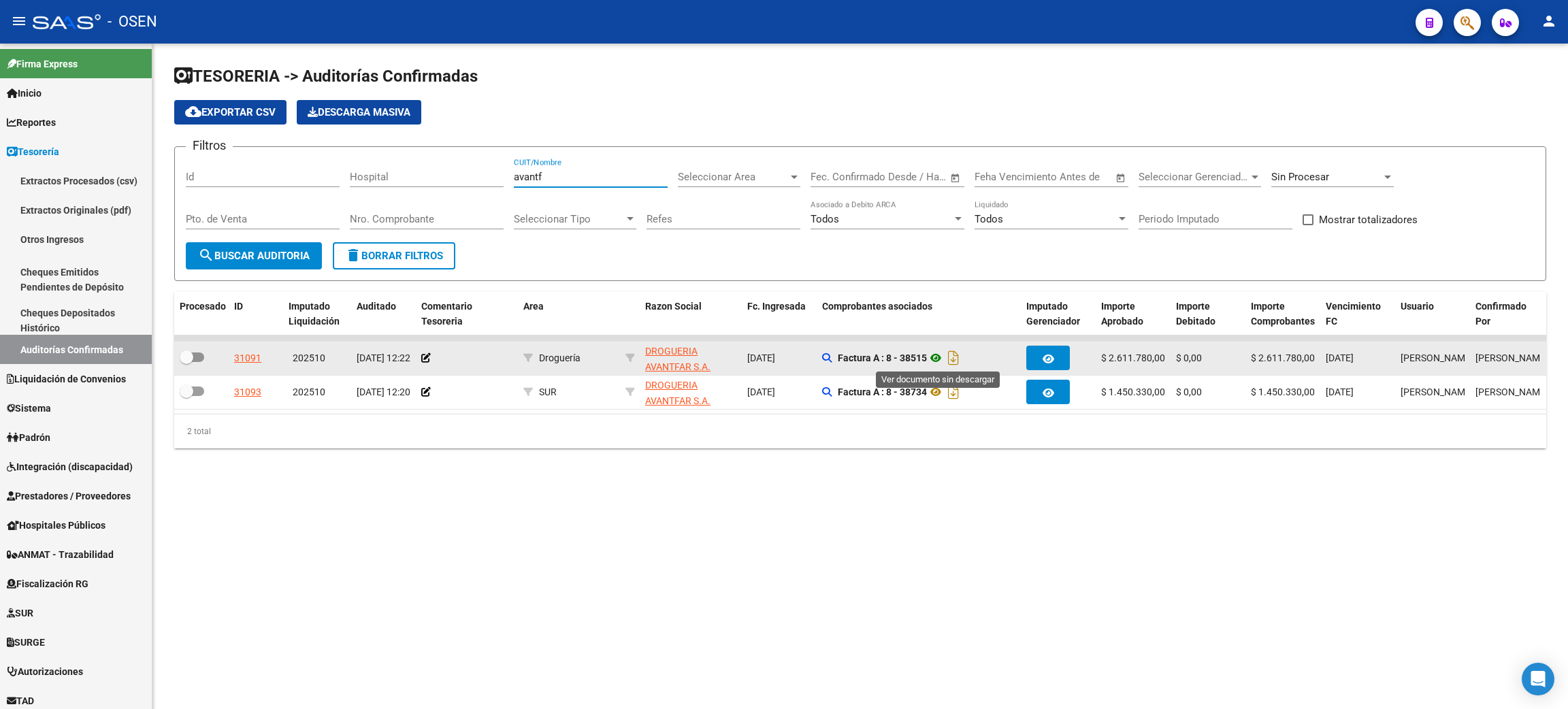
type input "avantf"
click at [937, 359] on icon at bounding box center [935, 358] width 17 height 16
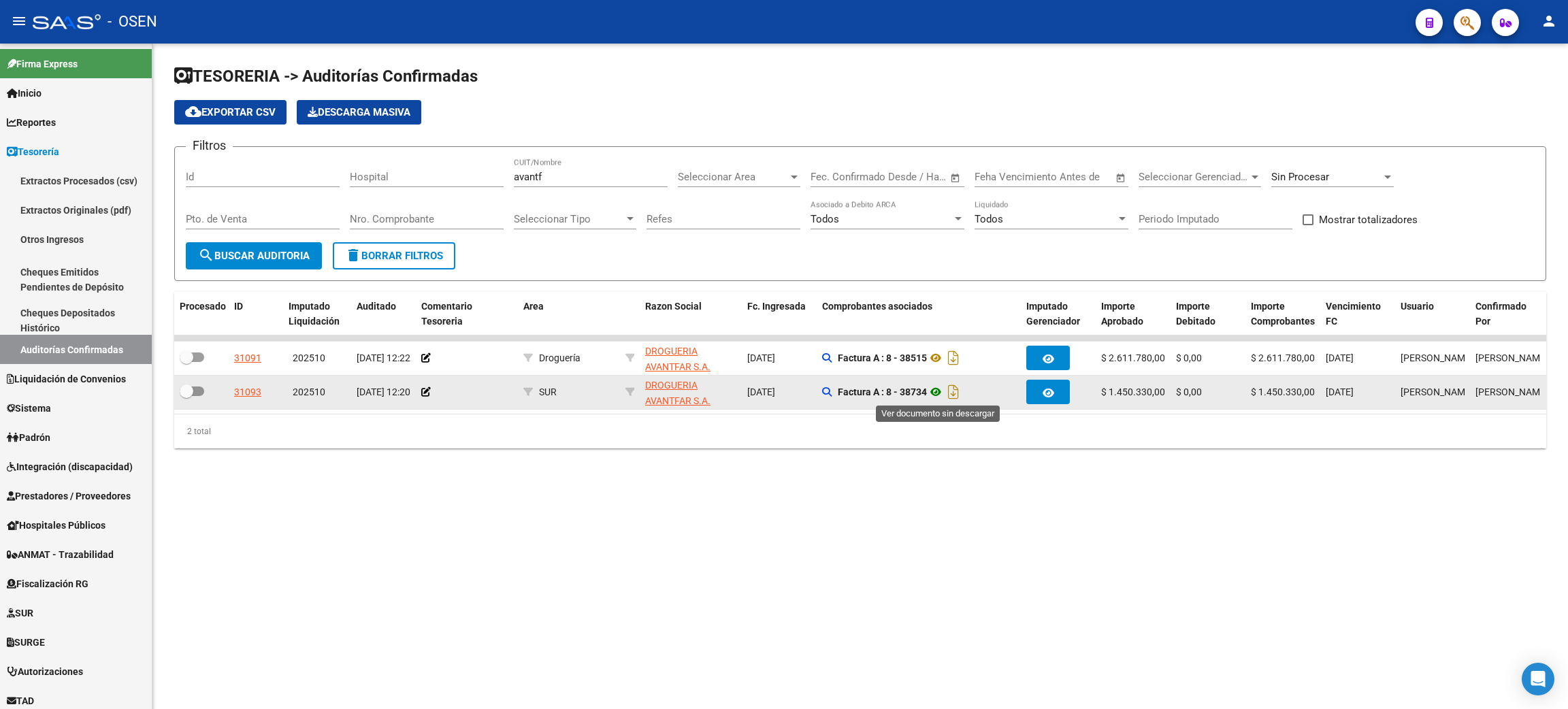
click at [941, 392] on icon at bounding box center [935, 392] width 17 height 16
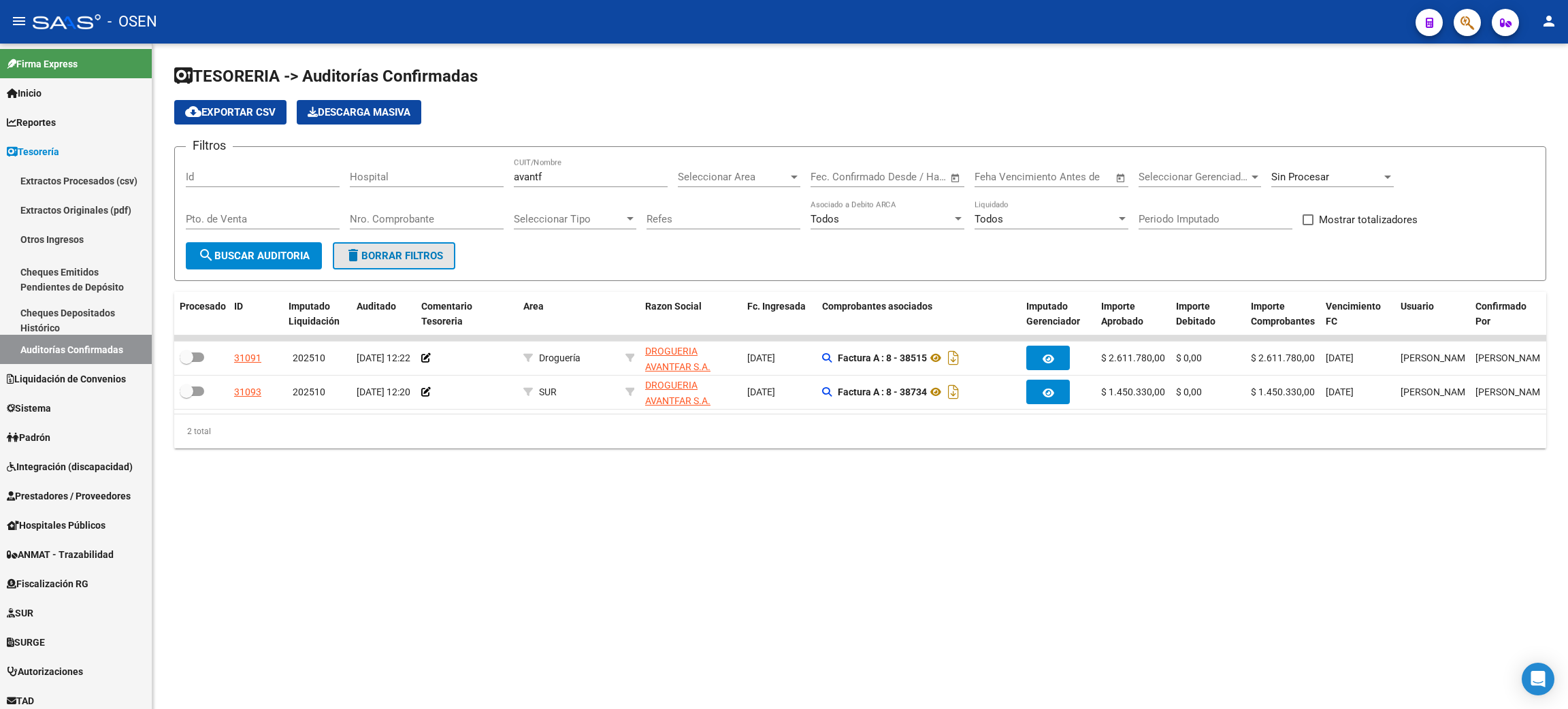
drag, startPoint x: 376, startPoint y: 256, endPoint x: 622, endPoint y: 232, distance: 247.2
click at [379, 255] on span "delete Borrar Filtros" at bounding box center [395, 255] width 98 height 12
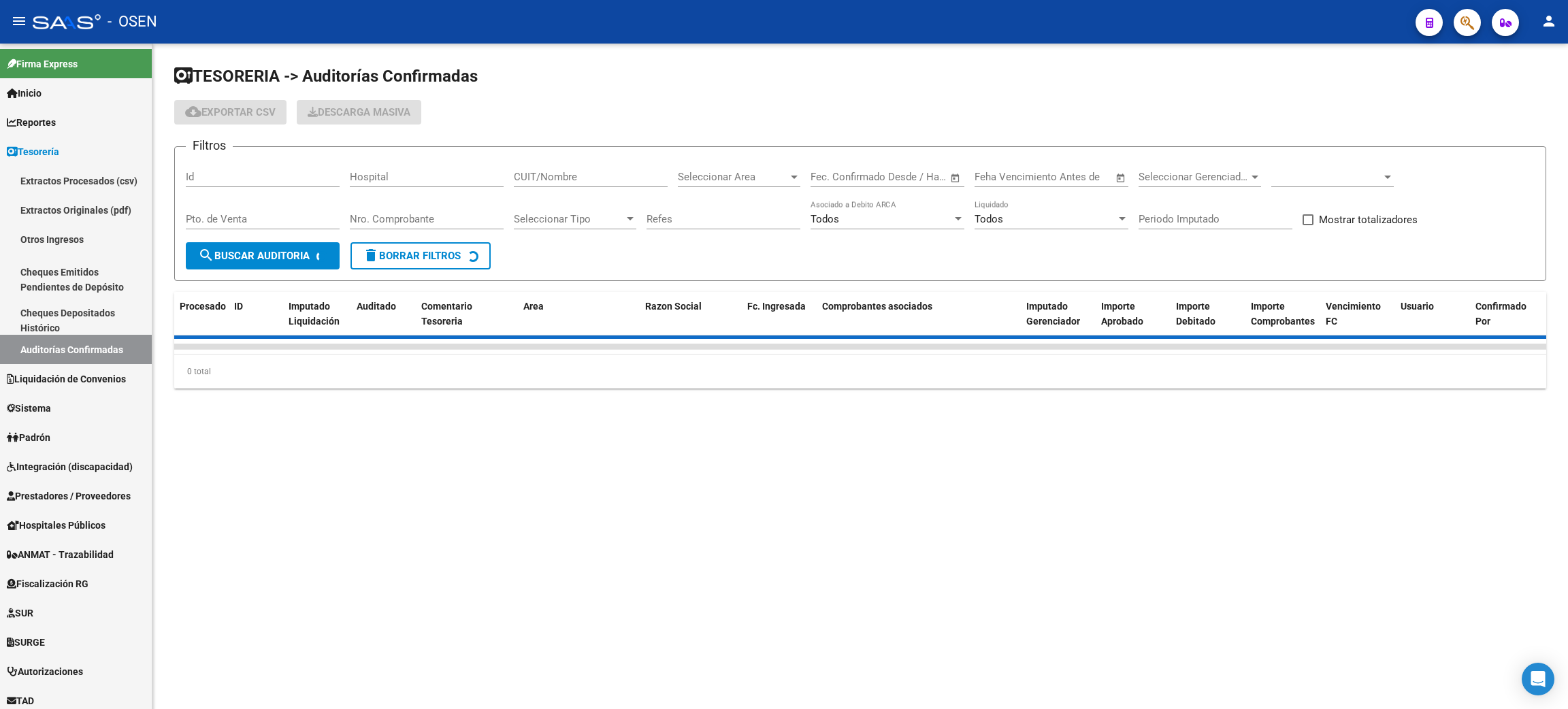
click at [583, 181] on input "CUIT/Nombre" at bounding box center [590, 176] width 154 height 12
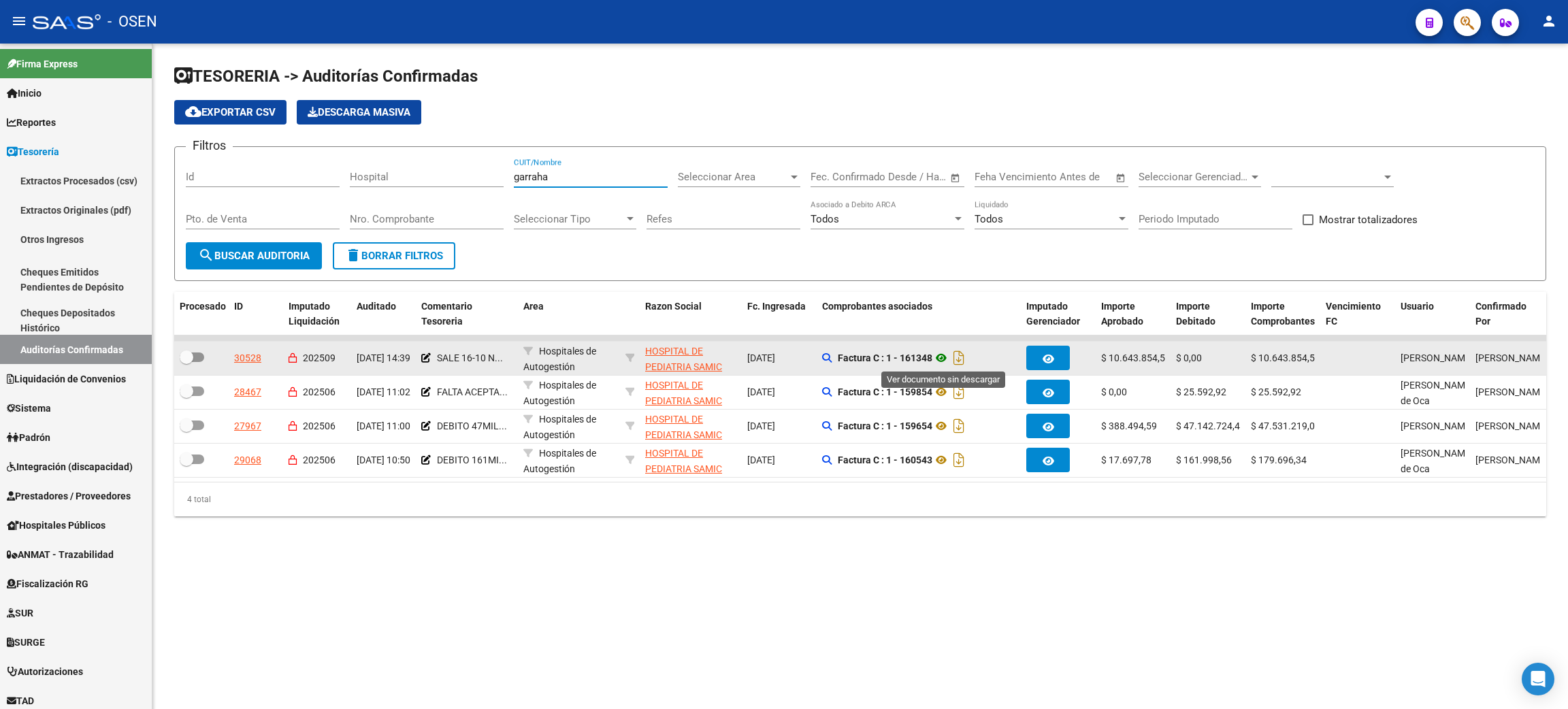
type input "garraha"
click at [945, 358] on icon at bounding box center [940, 358] width 17 height 16
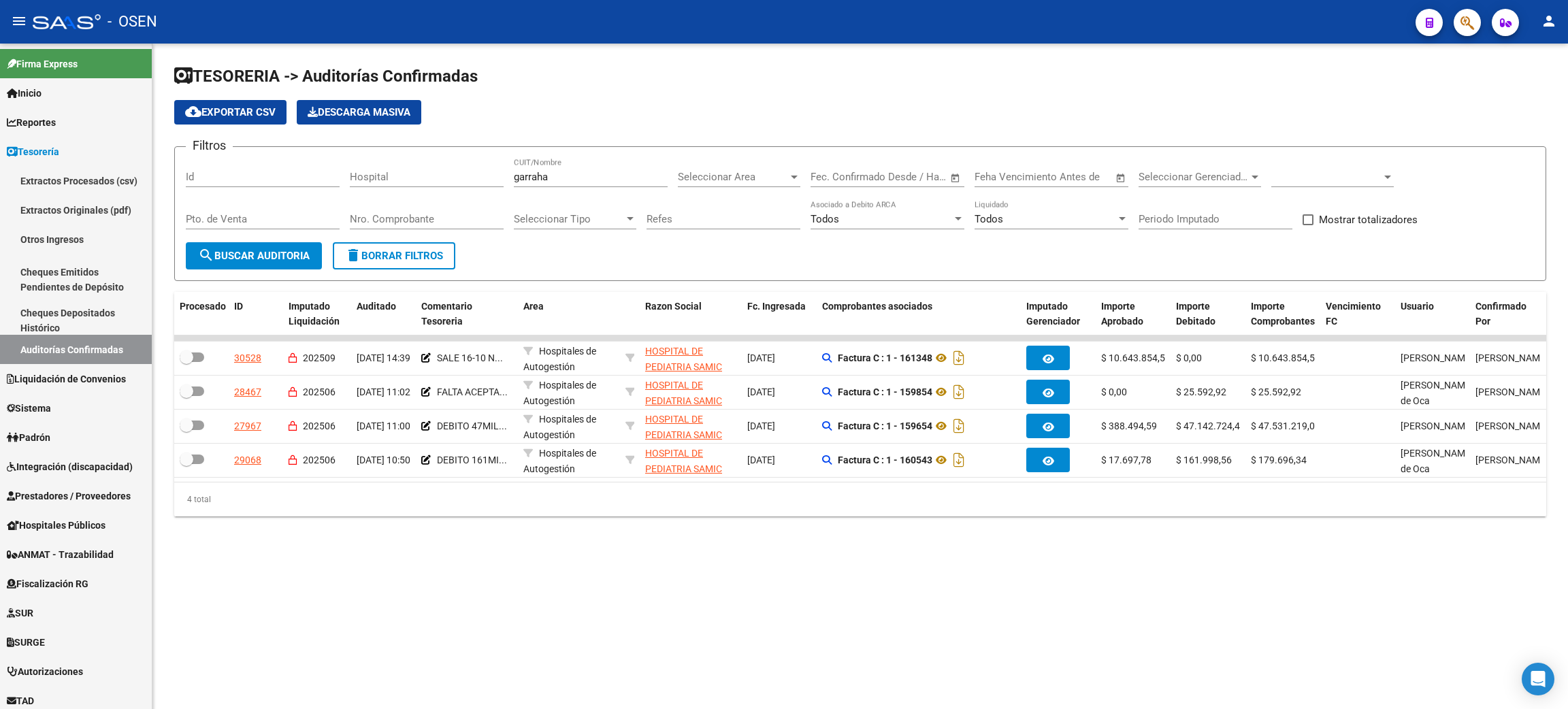
click at [1337, 180] on span at bounding box center [1326, 176] width 110 height 12
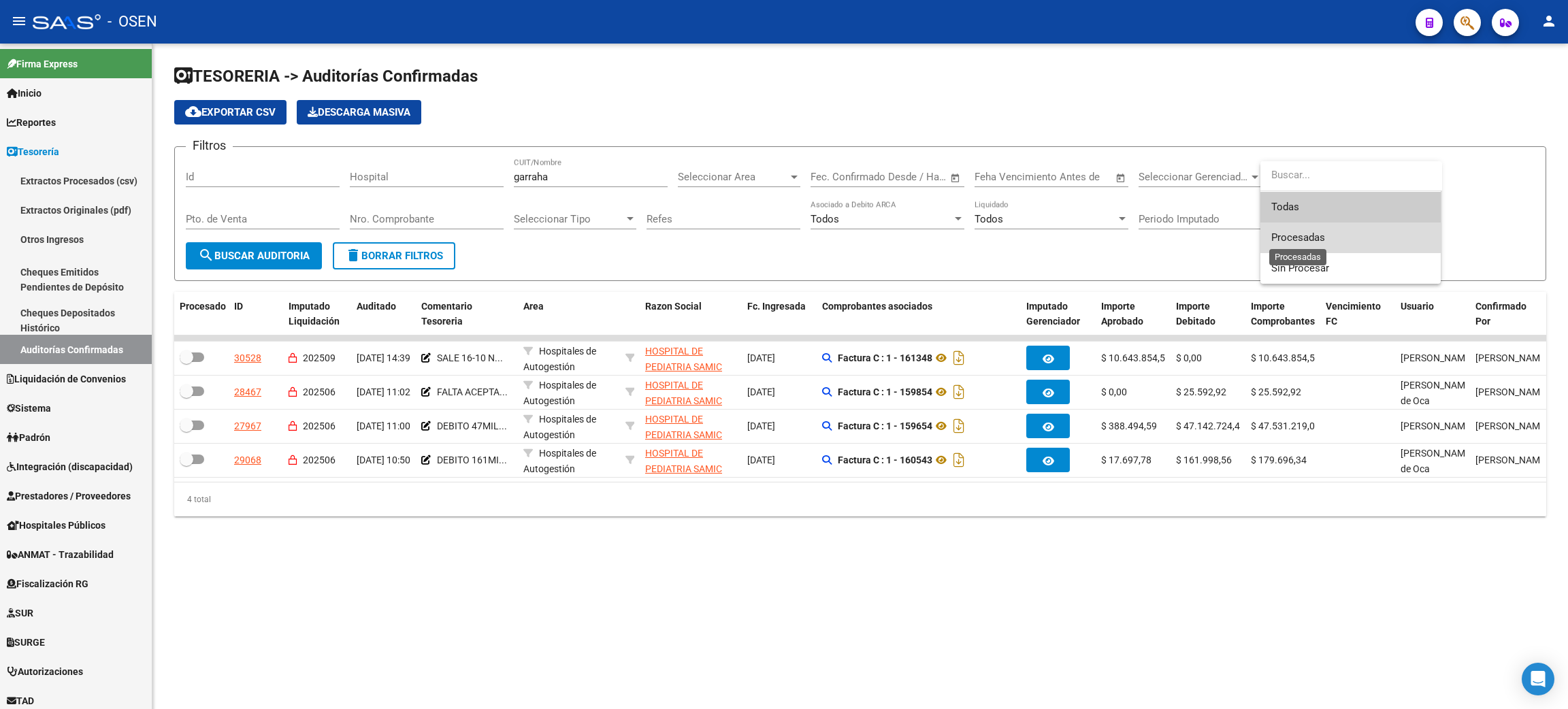
click at [1308, 231] on span "Procesadas" at bounding box center [1297, 237] width 54 height 12
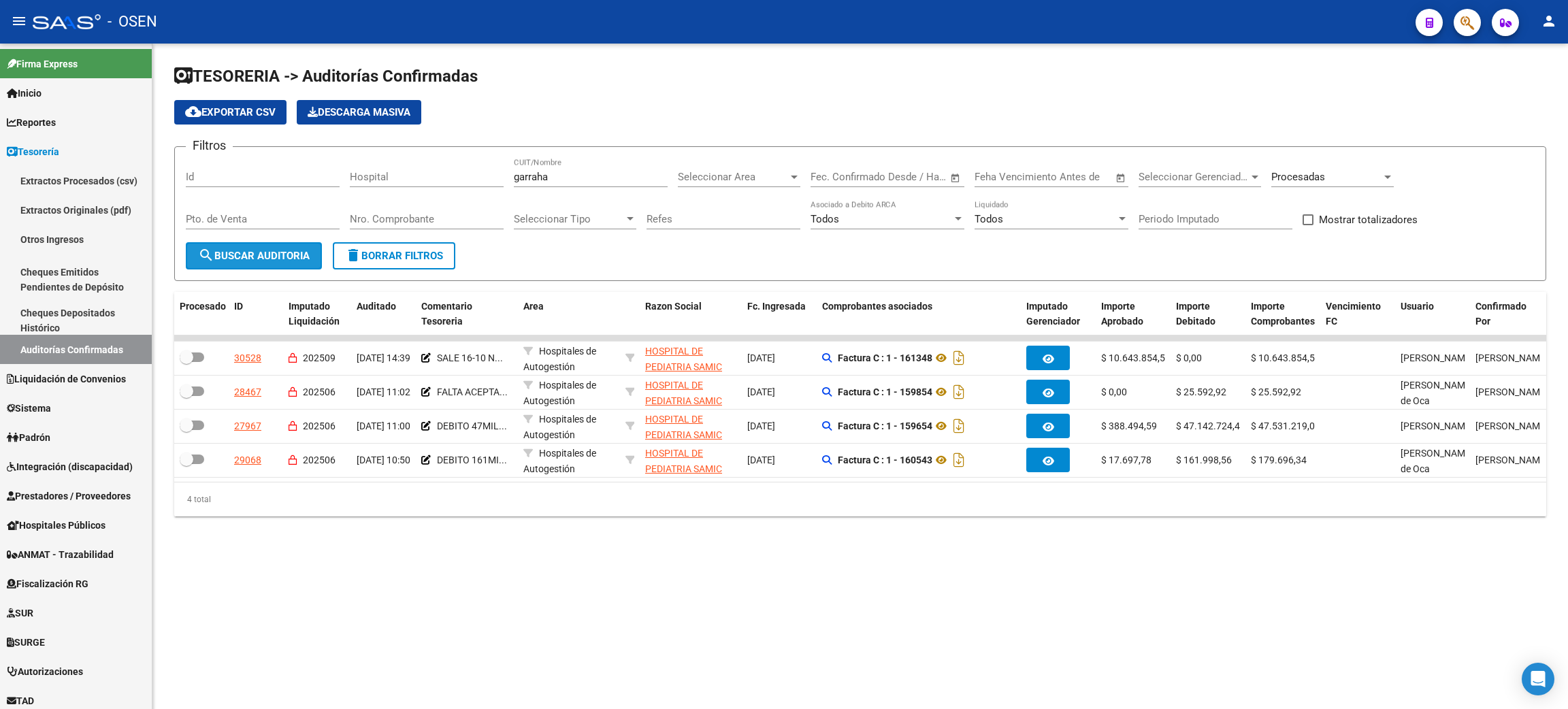
click at [313, 248] on button "search Buscar Auditoria" at bounding box center [253, 256] width 136 height 27
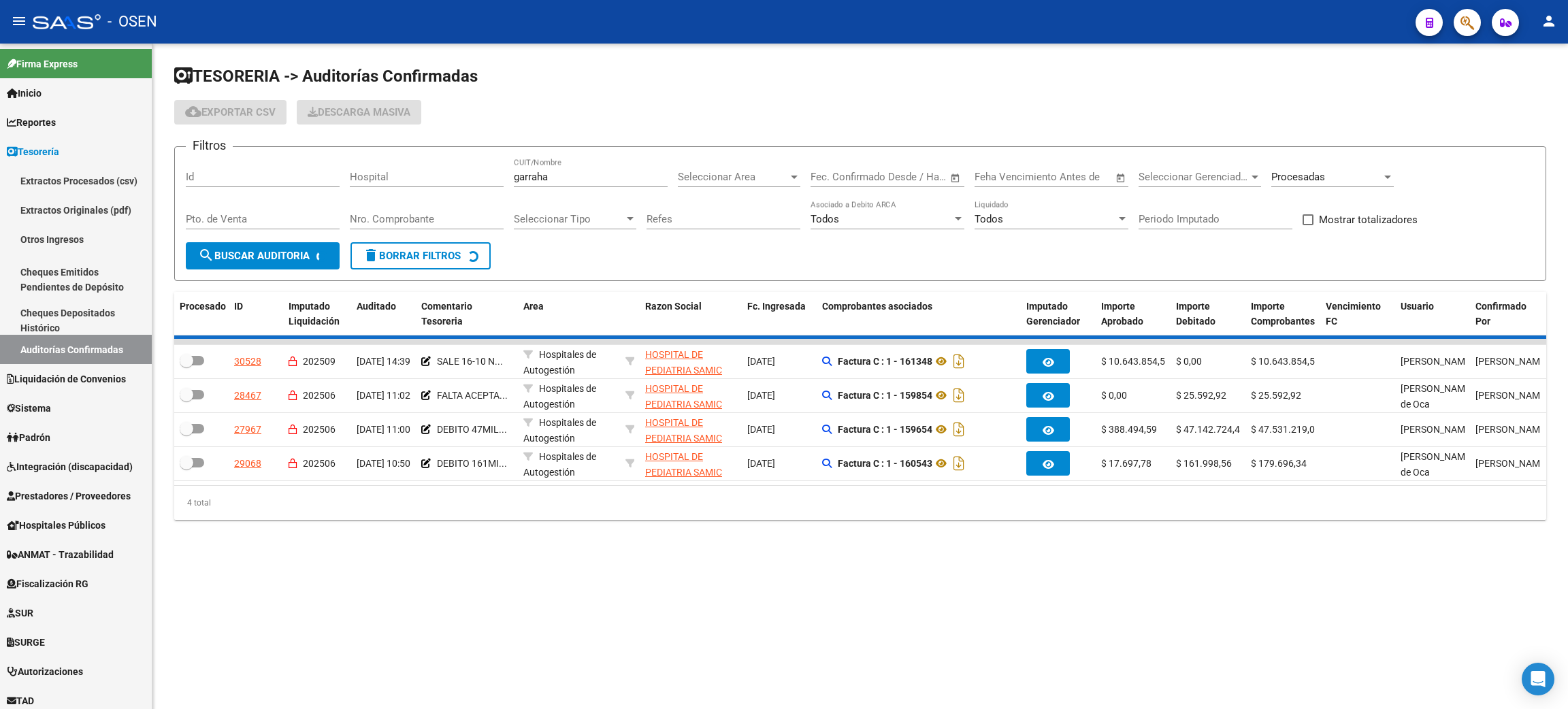
checkbox input "true"
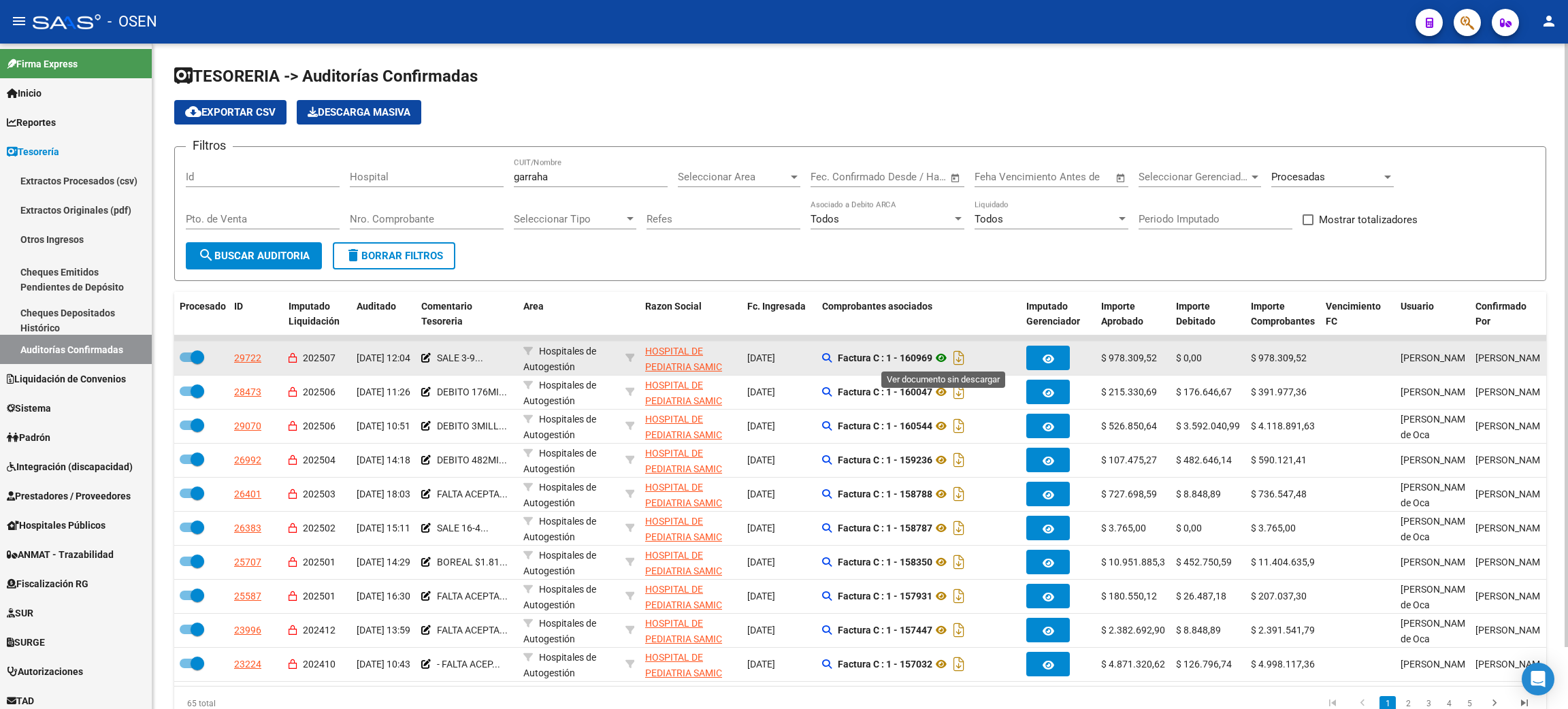
click at [946, 355] on icon at bounding box center [940, 358] width 17 height 16
